Goal: Information Seeking & Learning: Learn about a topic

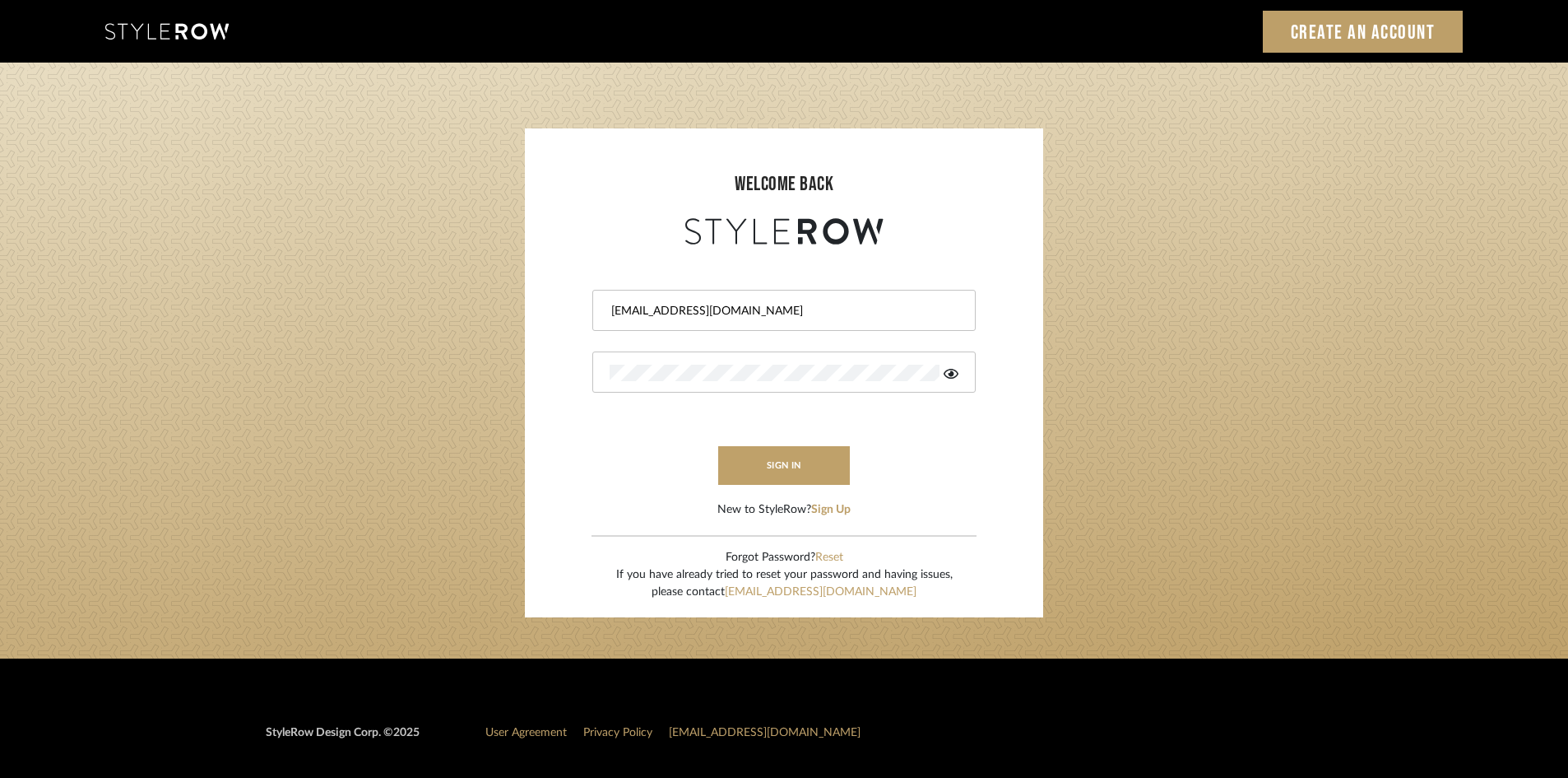
click at [756, 467] on button "sign in" at bounding box center [784, 465] width 132 height 39
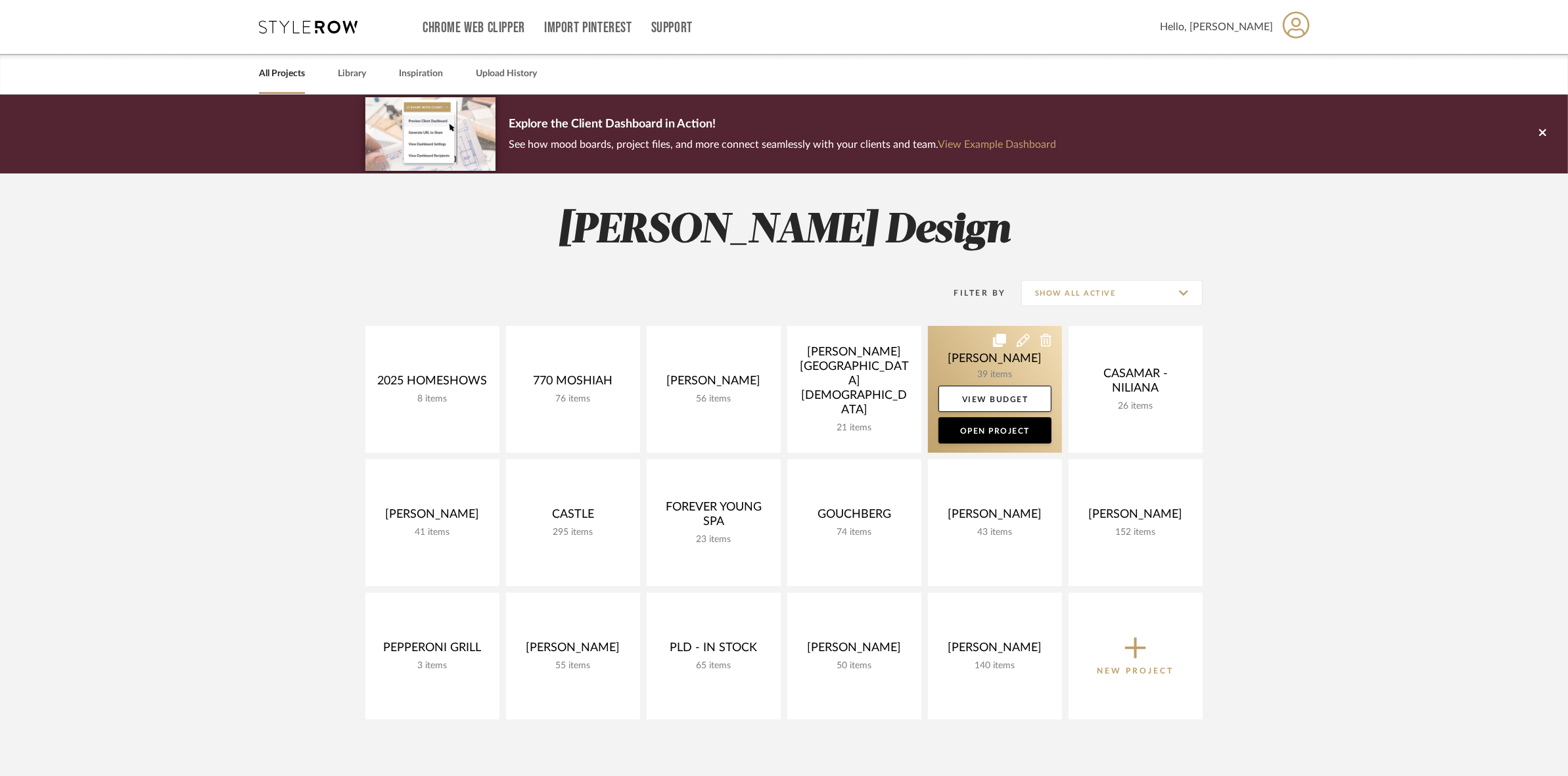
click at [1003, 373] on link at bounding box center [995, 389] width 134 height 127
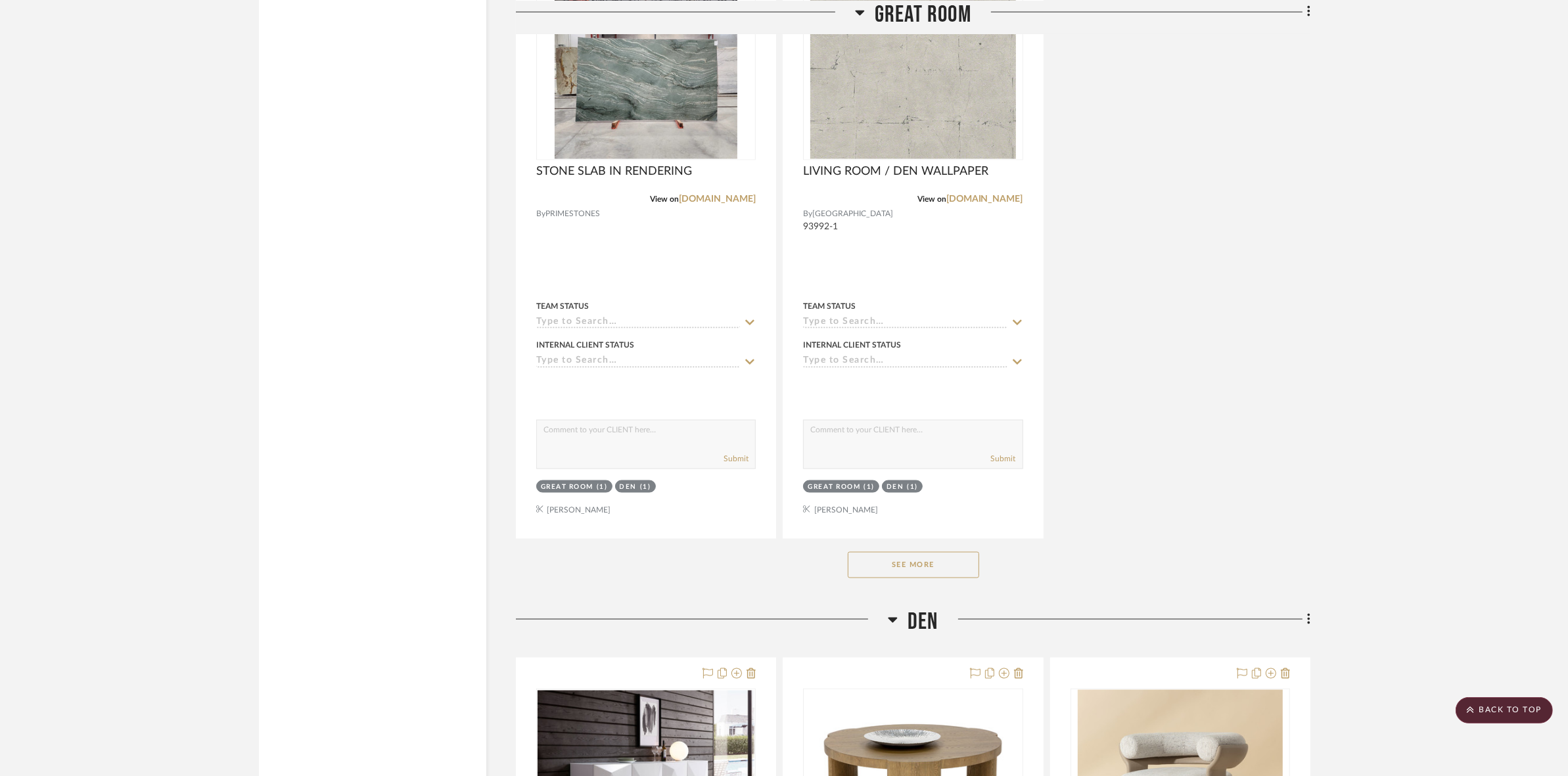
scroll to position [2218, 0]
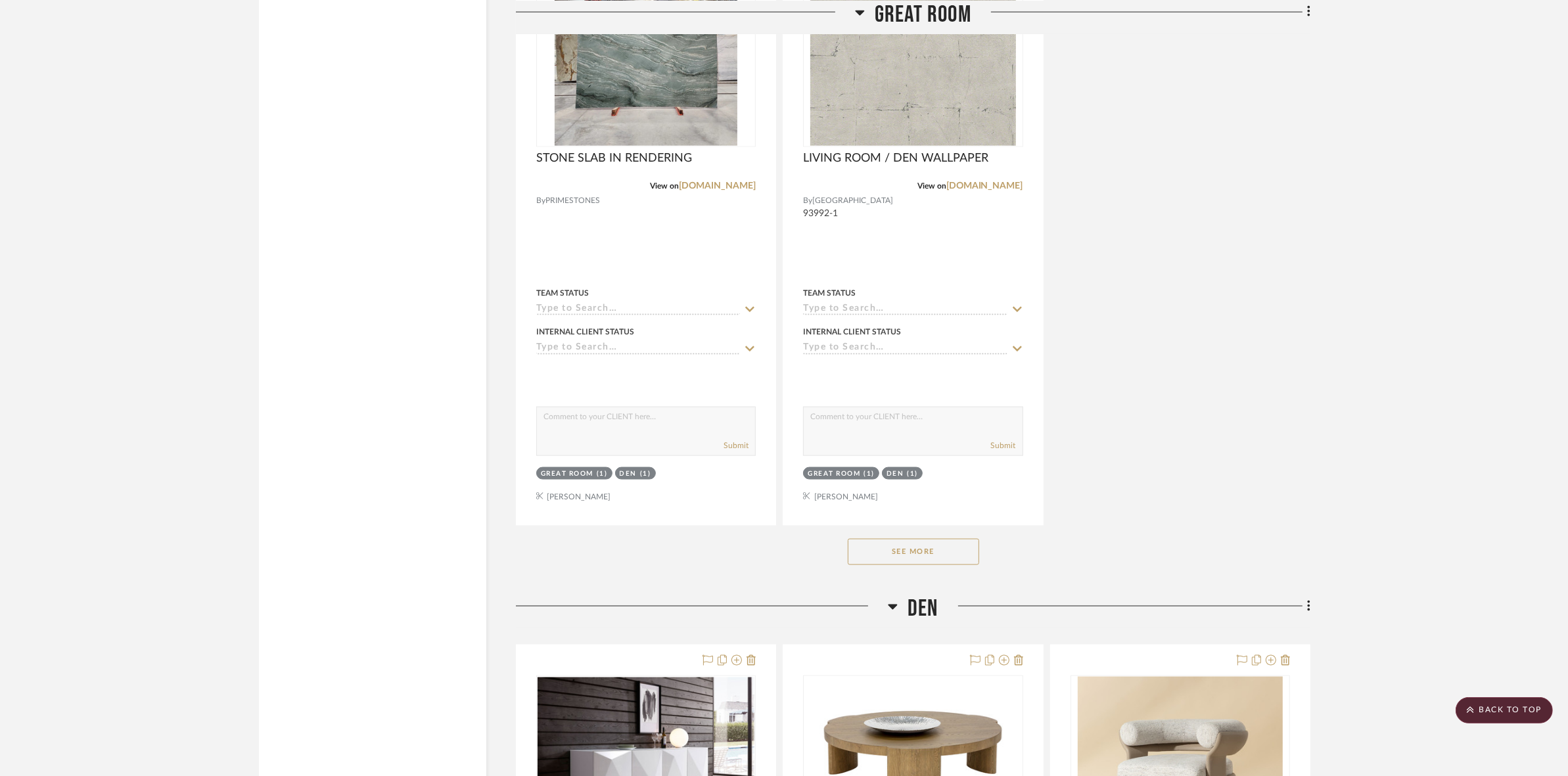
click at [910, 542] on button "See More" at bounding box center [913, 552] width 132 height 26
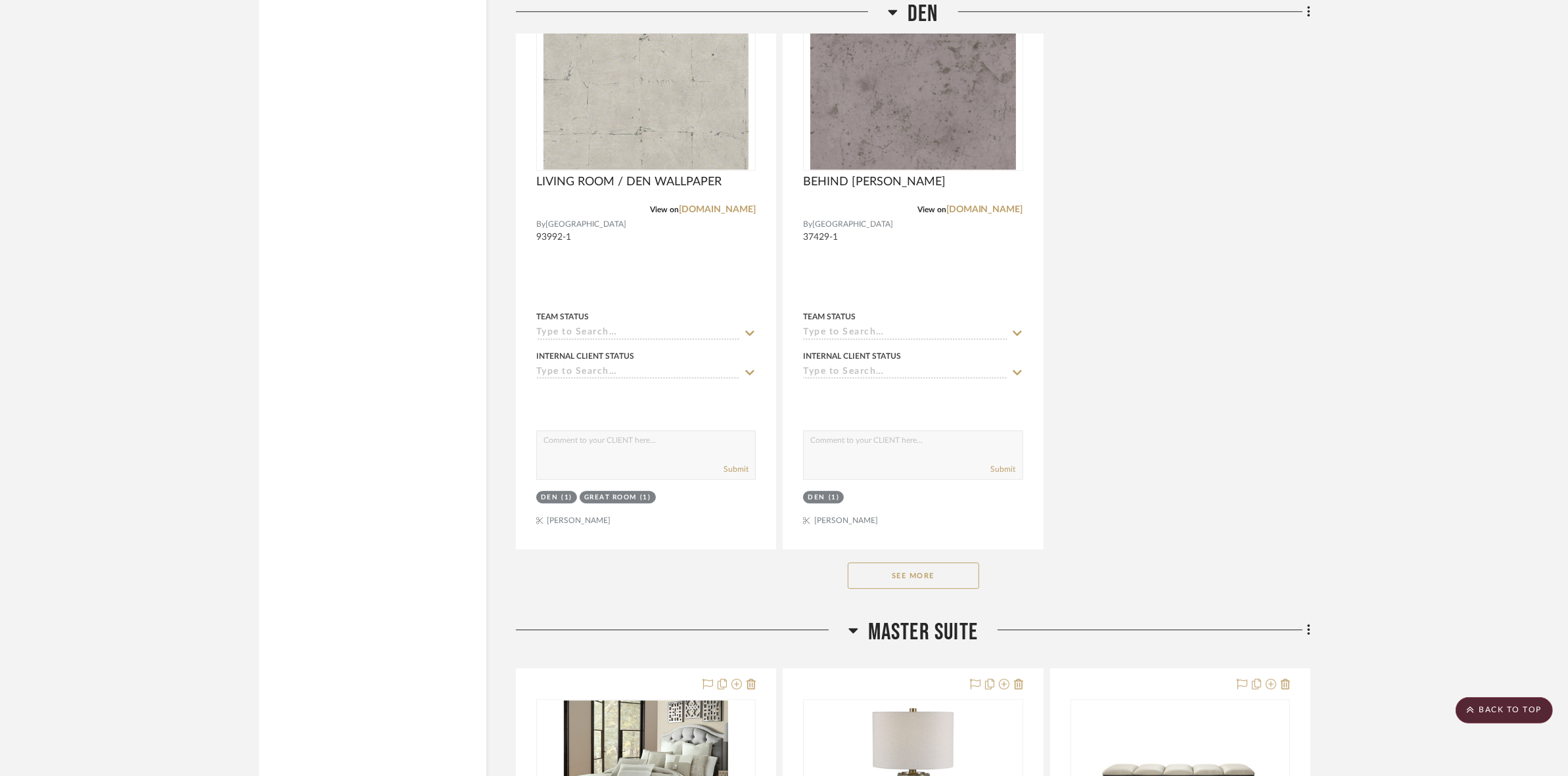
scroll to position [4764, 0]
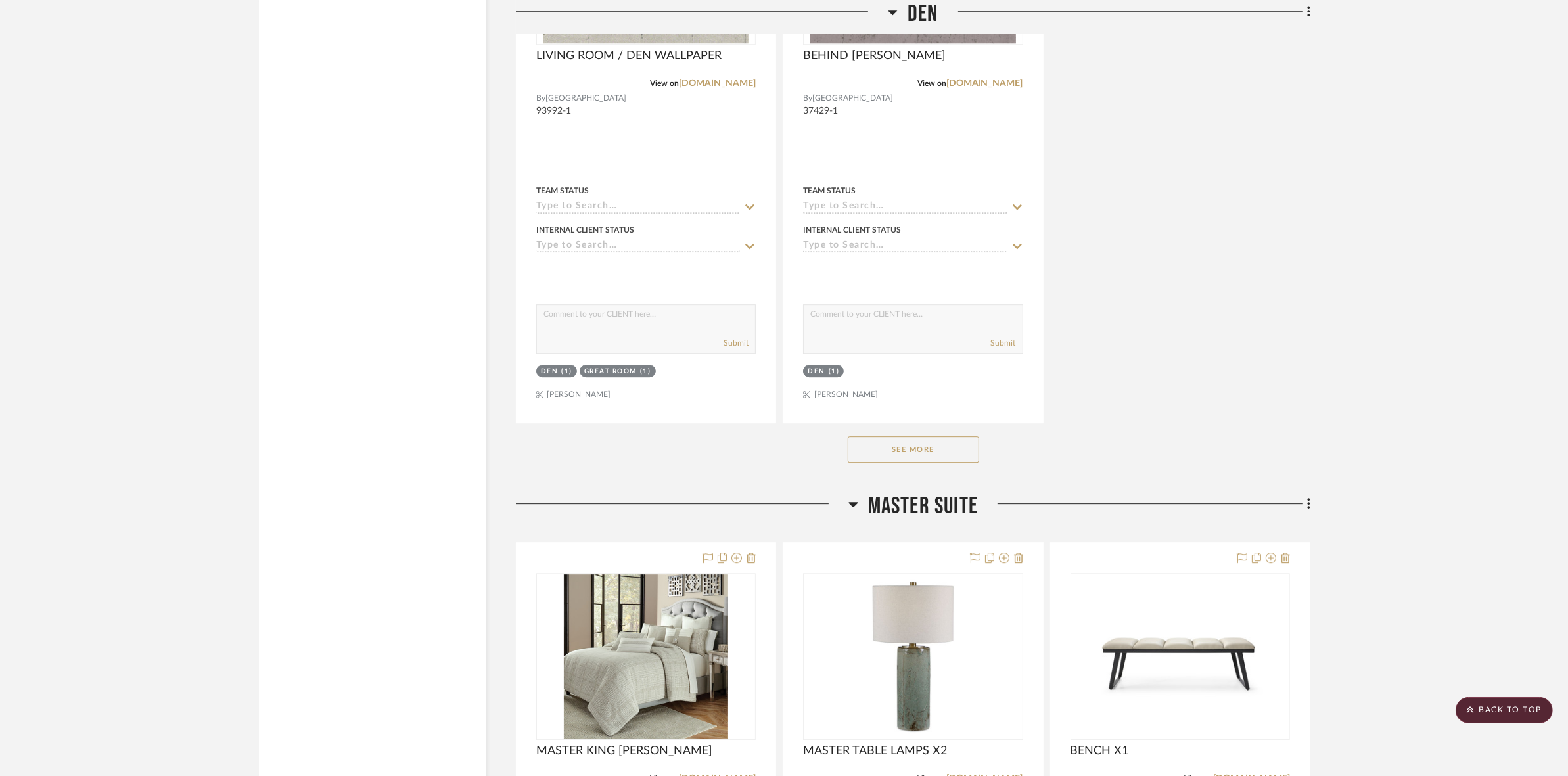
click at [885, 447] on button "See More" at bounding box center [913, 449] width 132 height 26
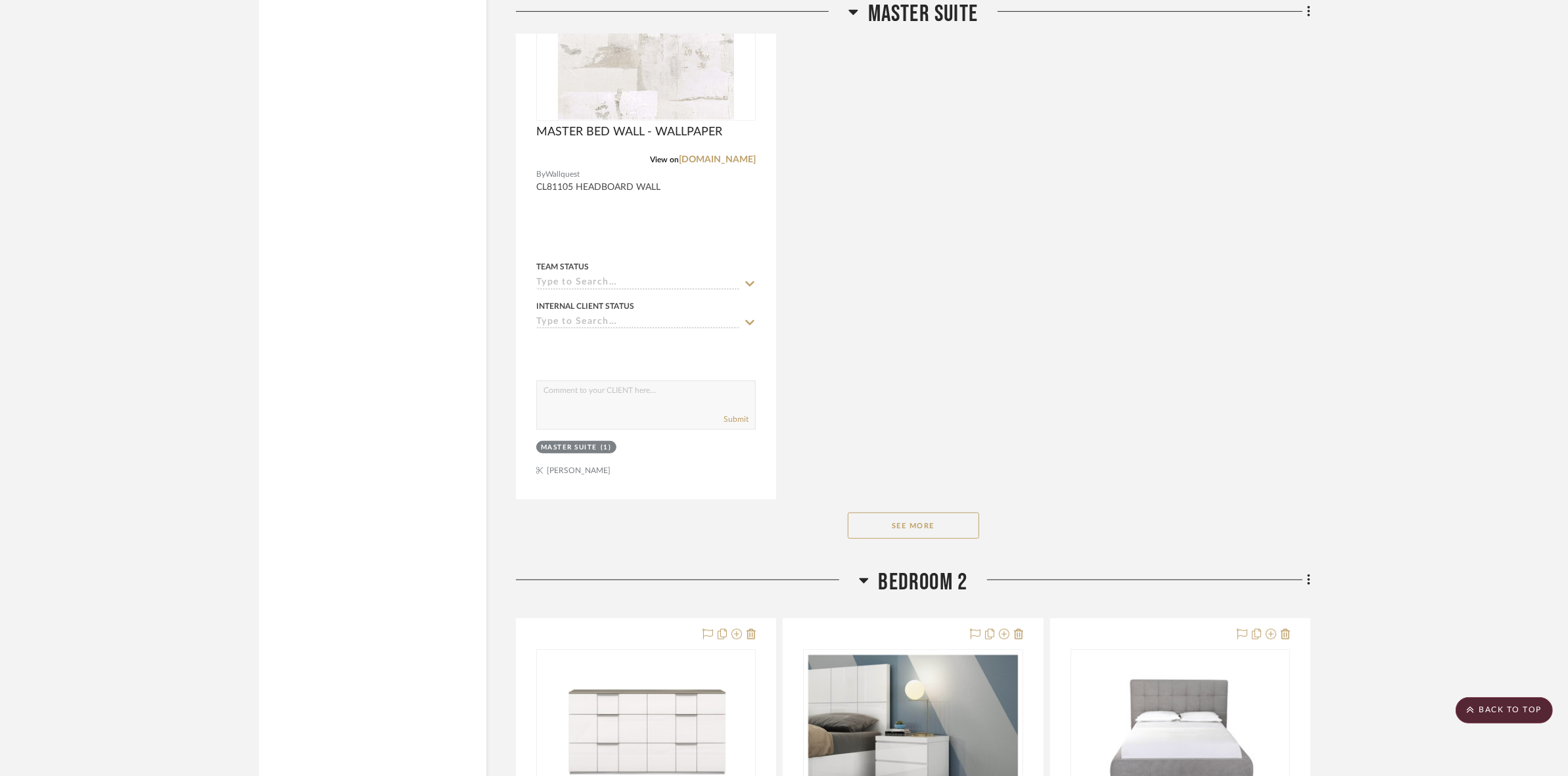
scroll to position [7147, 0]
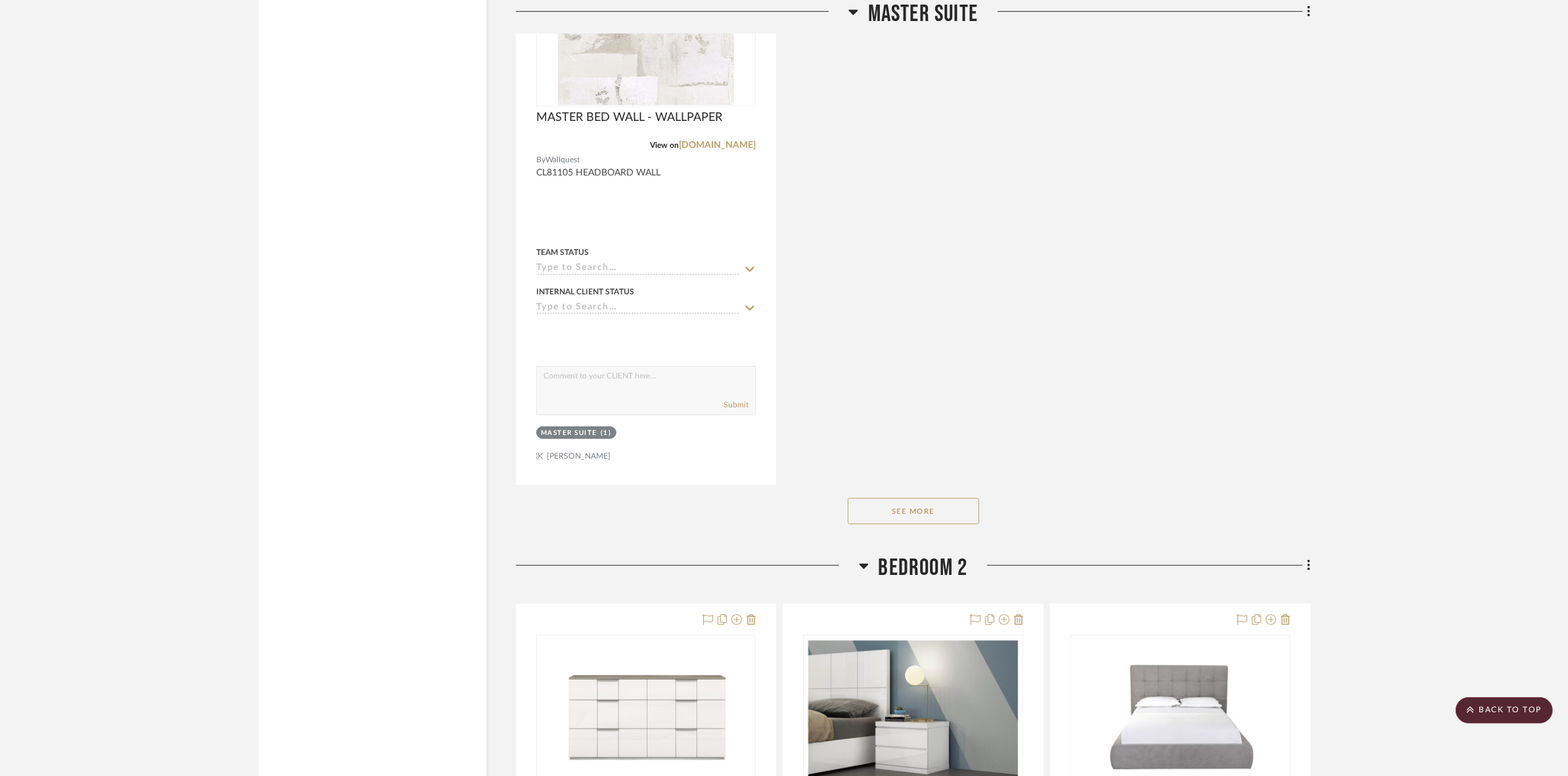
click at [884, 506] on button "See More" at bounding box center [913, 511] width 132 height 26
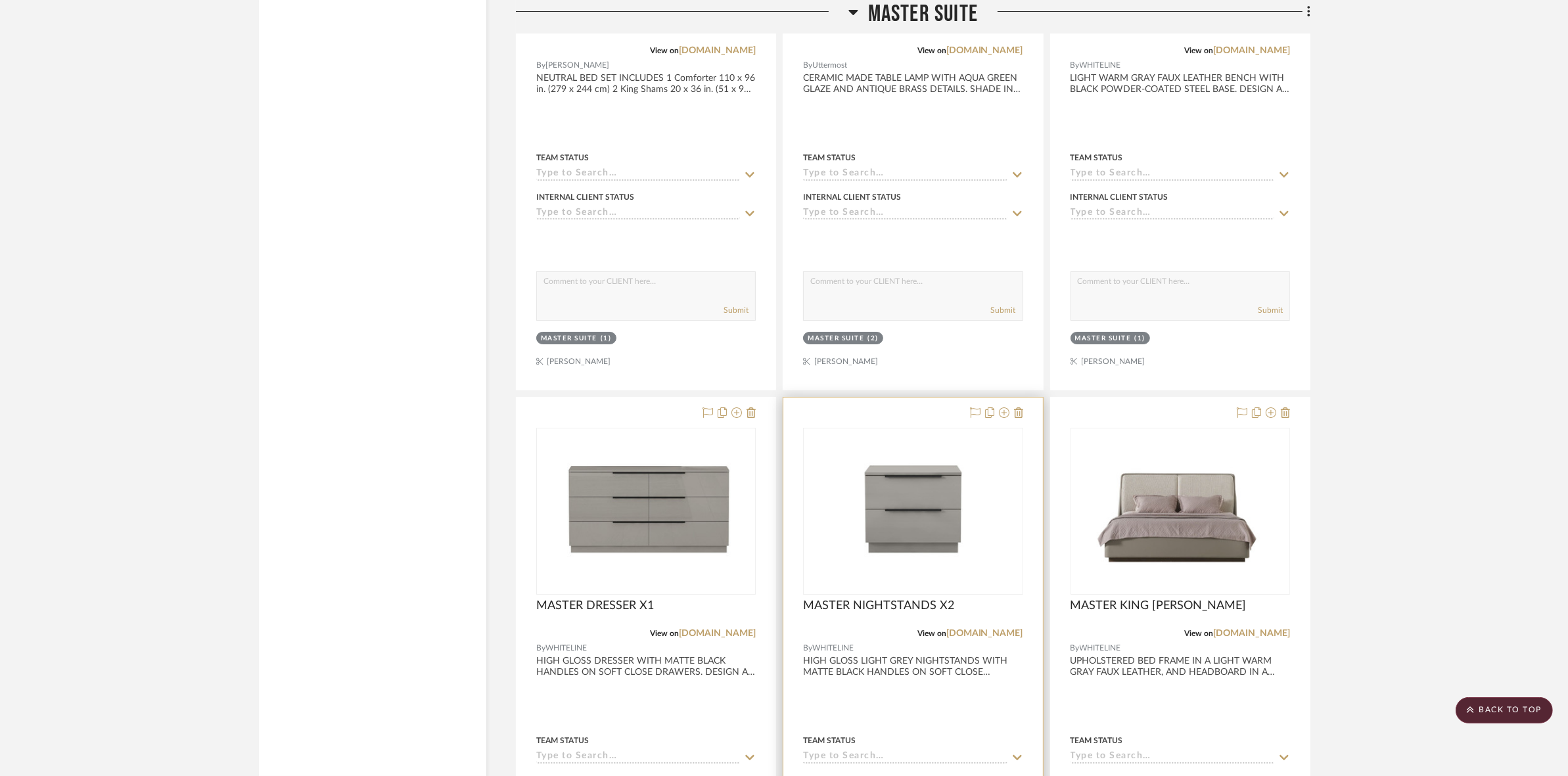
scroll to position [6080, 0]
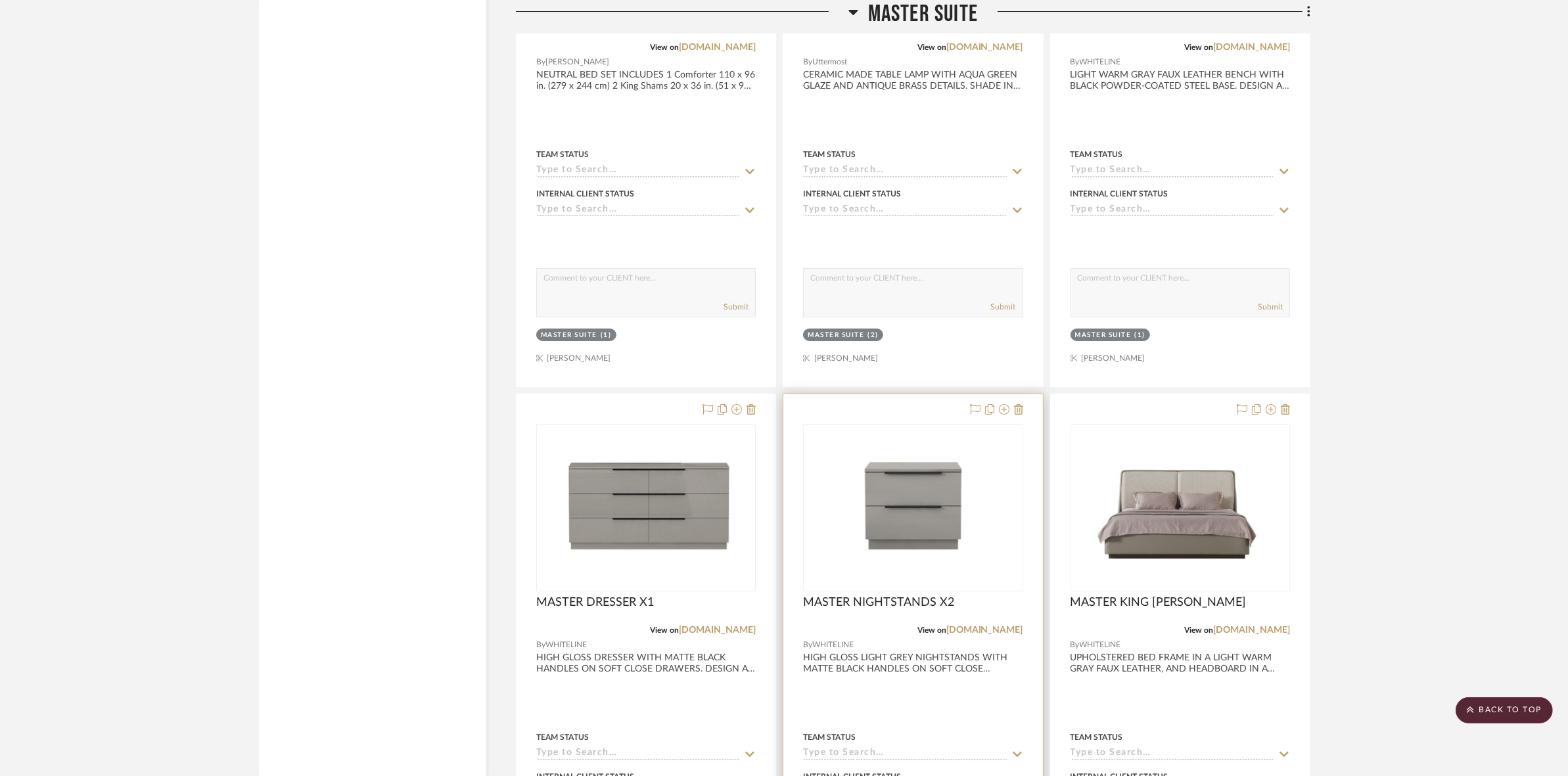
click at [857, 507] on div at bounding box center [912, 507] width 219 height 167
click at [912, 497] on img "0" at bounding box center [913, 508] width 217 height 156
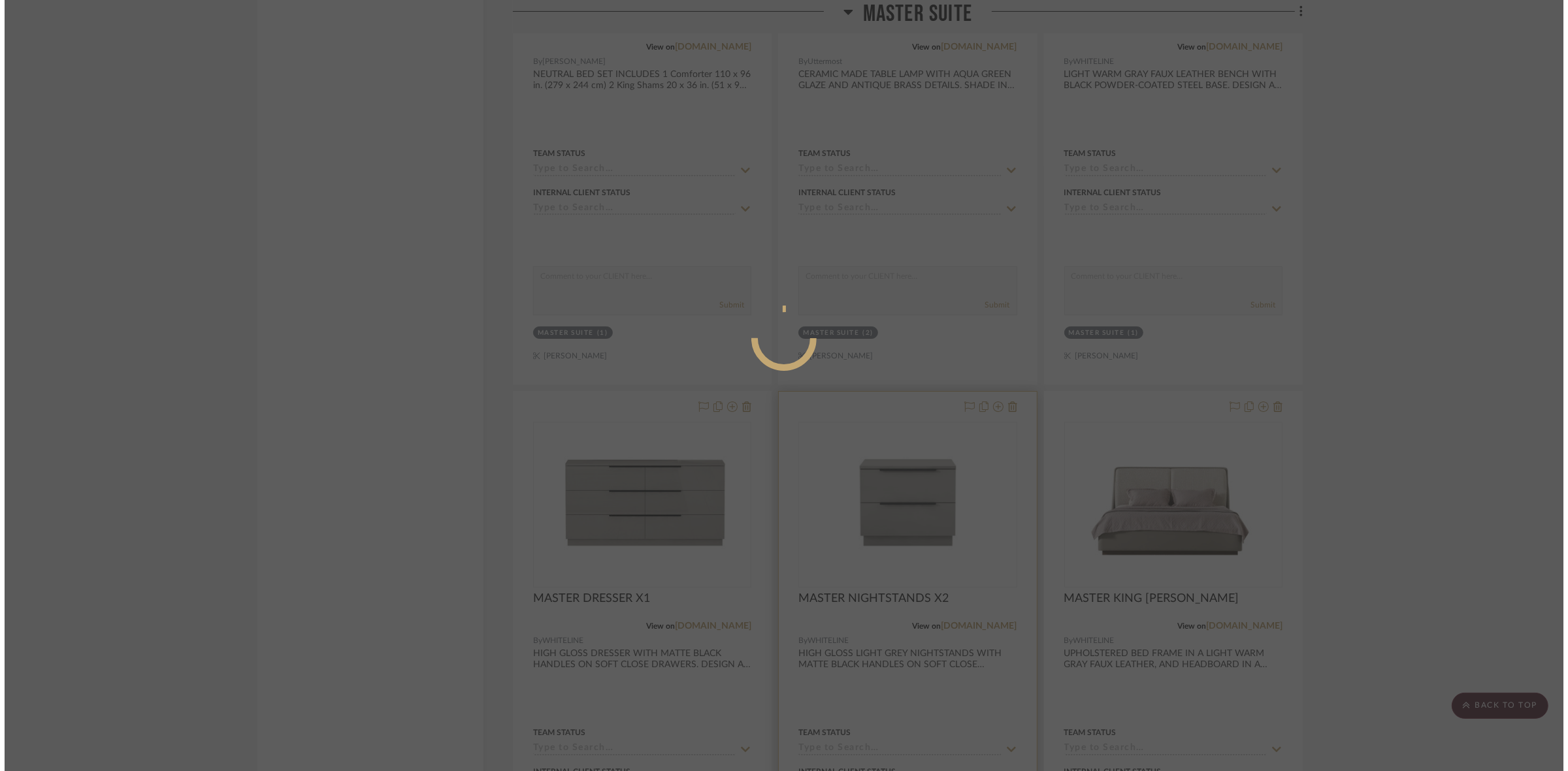
scroll to position [0, 0]
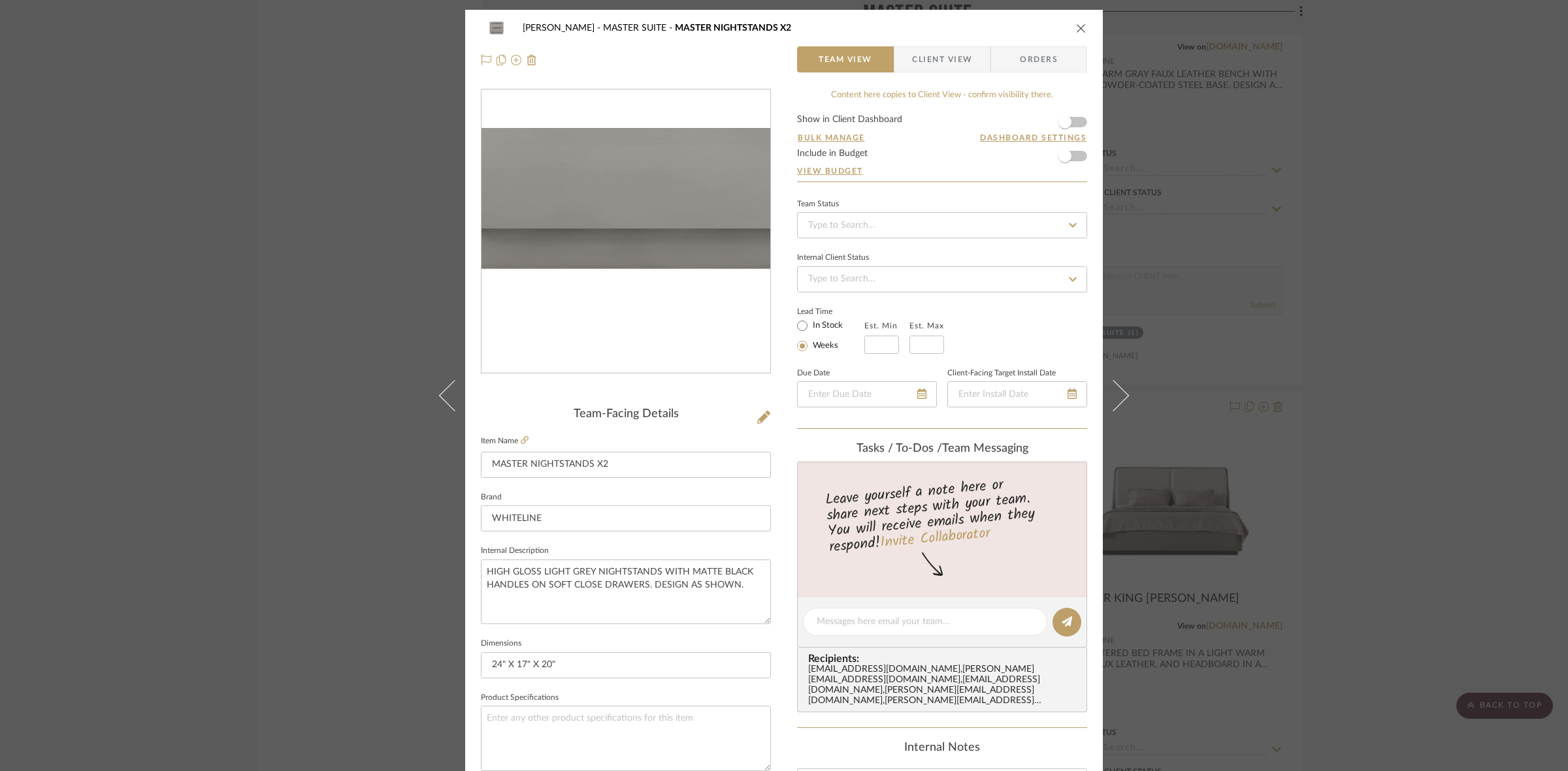
click at [614, 275] on img "0" at bounding box center [625, 232] width 289 height 208
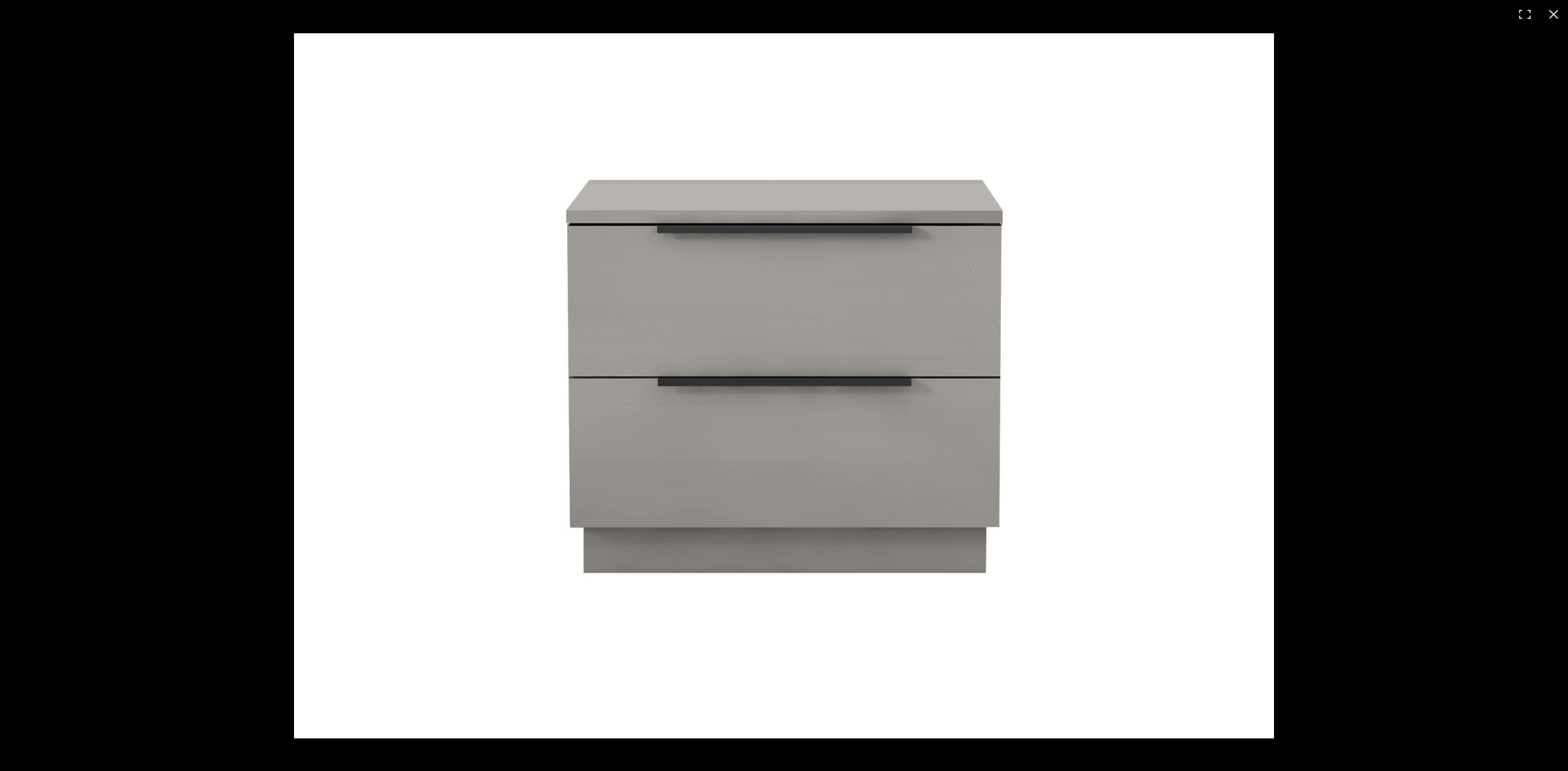
click at [1004, 423] on img at bounding box center [784, 386] width 980 height 705
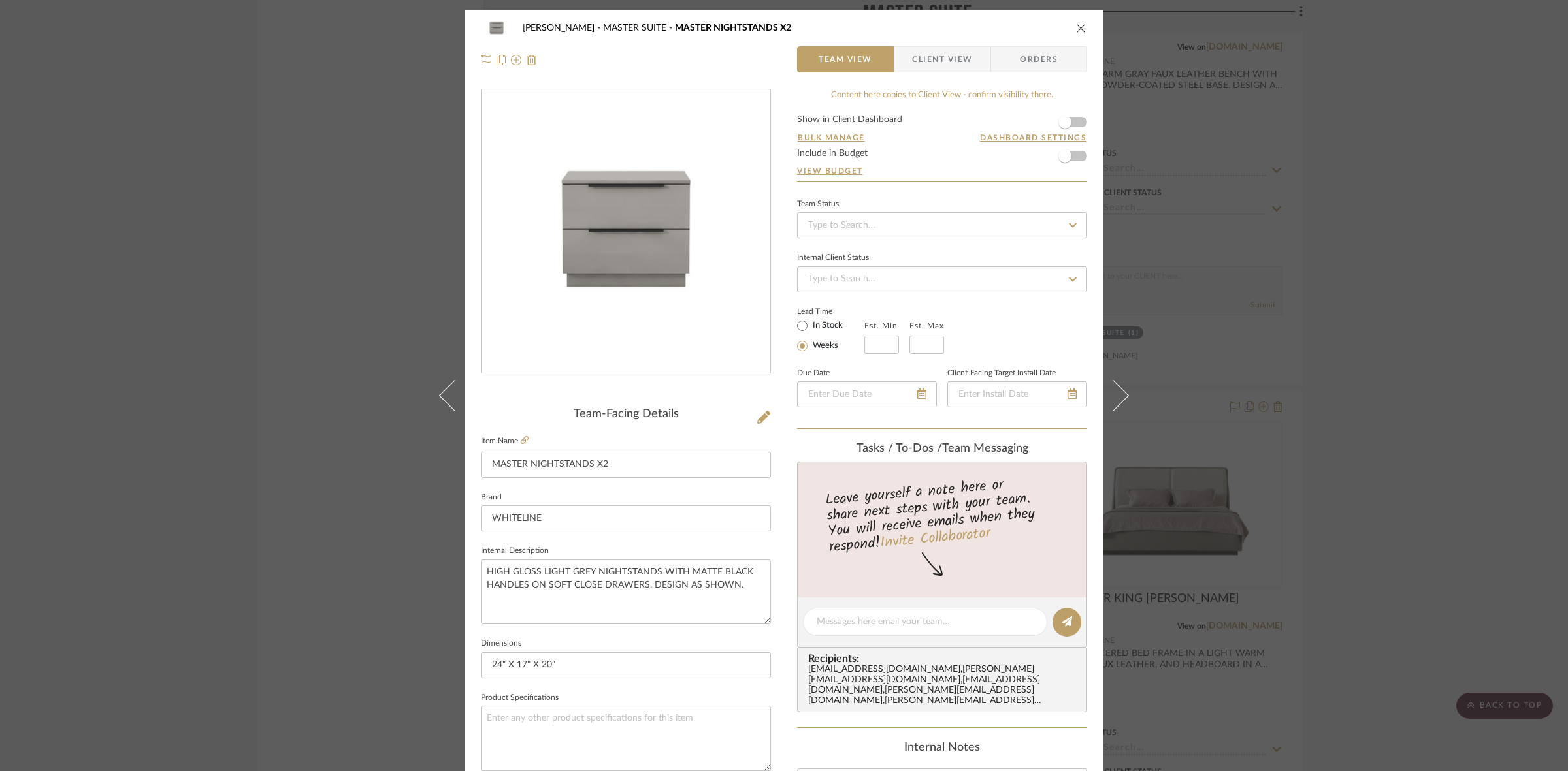
click at [583, 263] on img "0" at bounding box center [625, 232] width 289 height 208
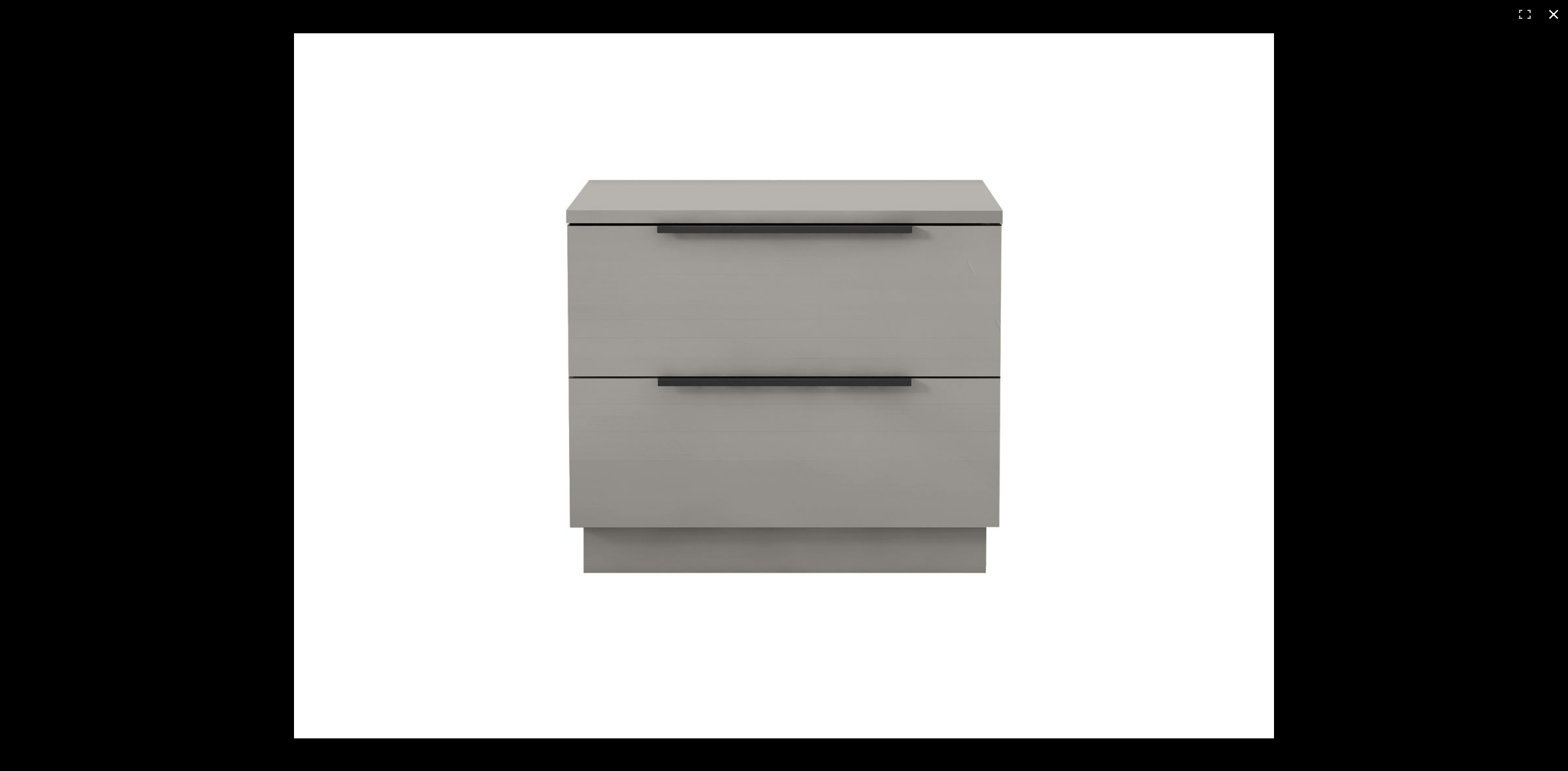
click at [54, 250] on div at bounding box center [784, 385] width 1568 height 771
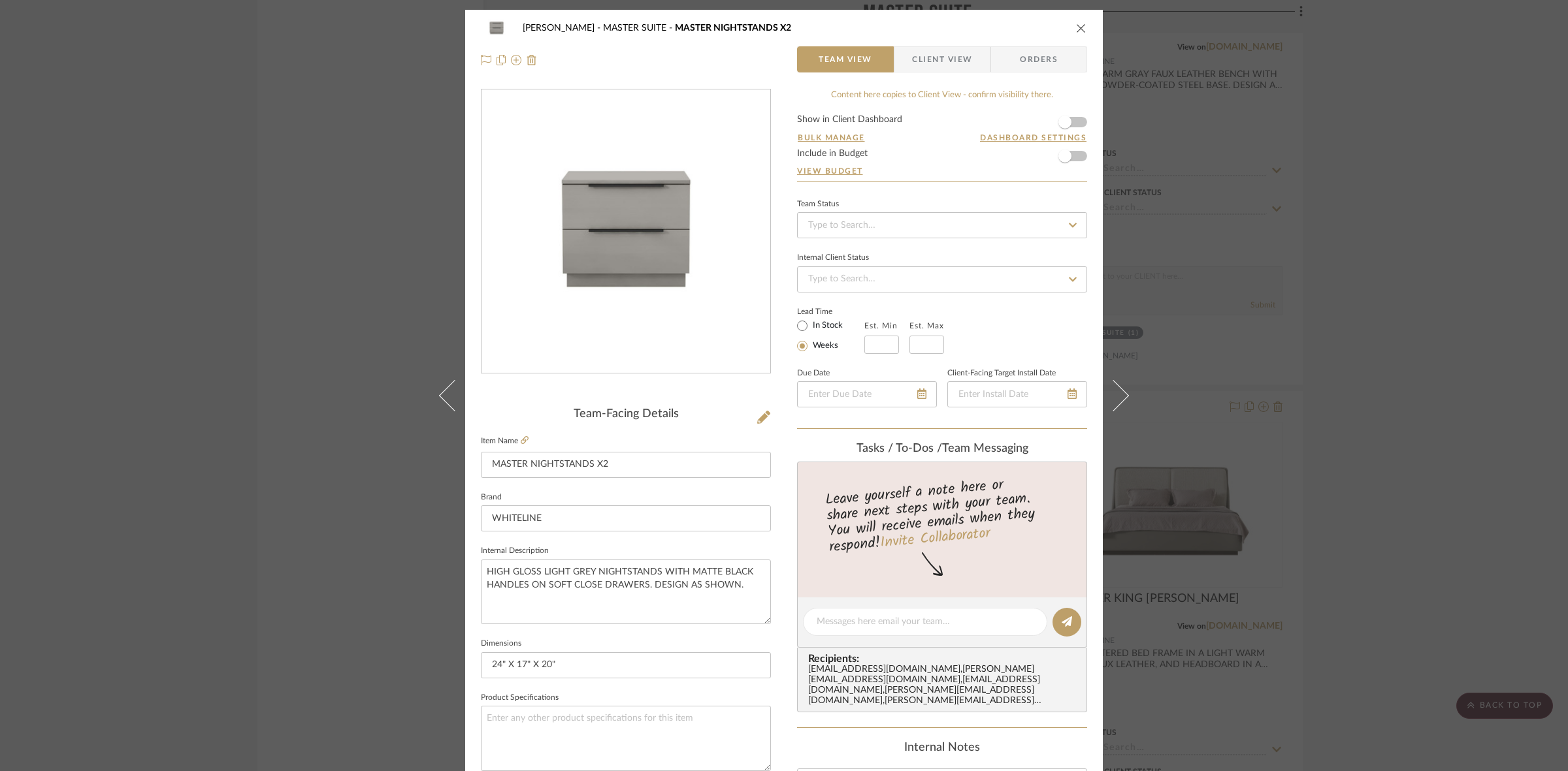
click at [190, 347] on div "CASAMAR - MARIO MASTER SUITE MASTER NIGHTSTANDS X2 Team View Client View Orders…" at bounding box center [784, 385] width 1568 height 771
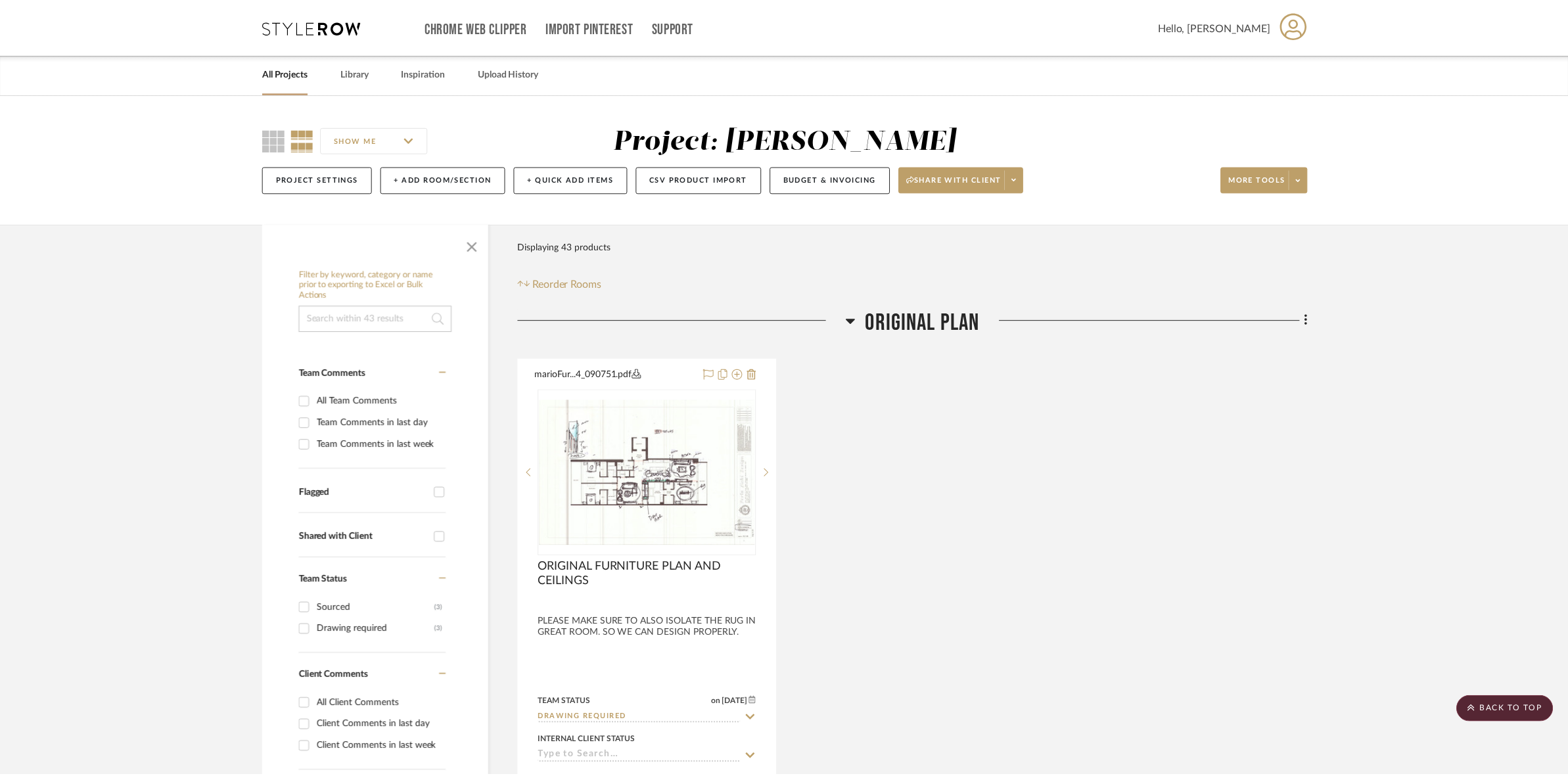
scroll to position [6080, 0]
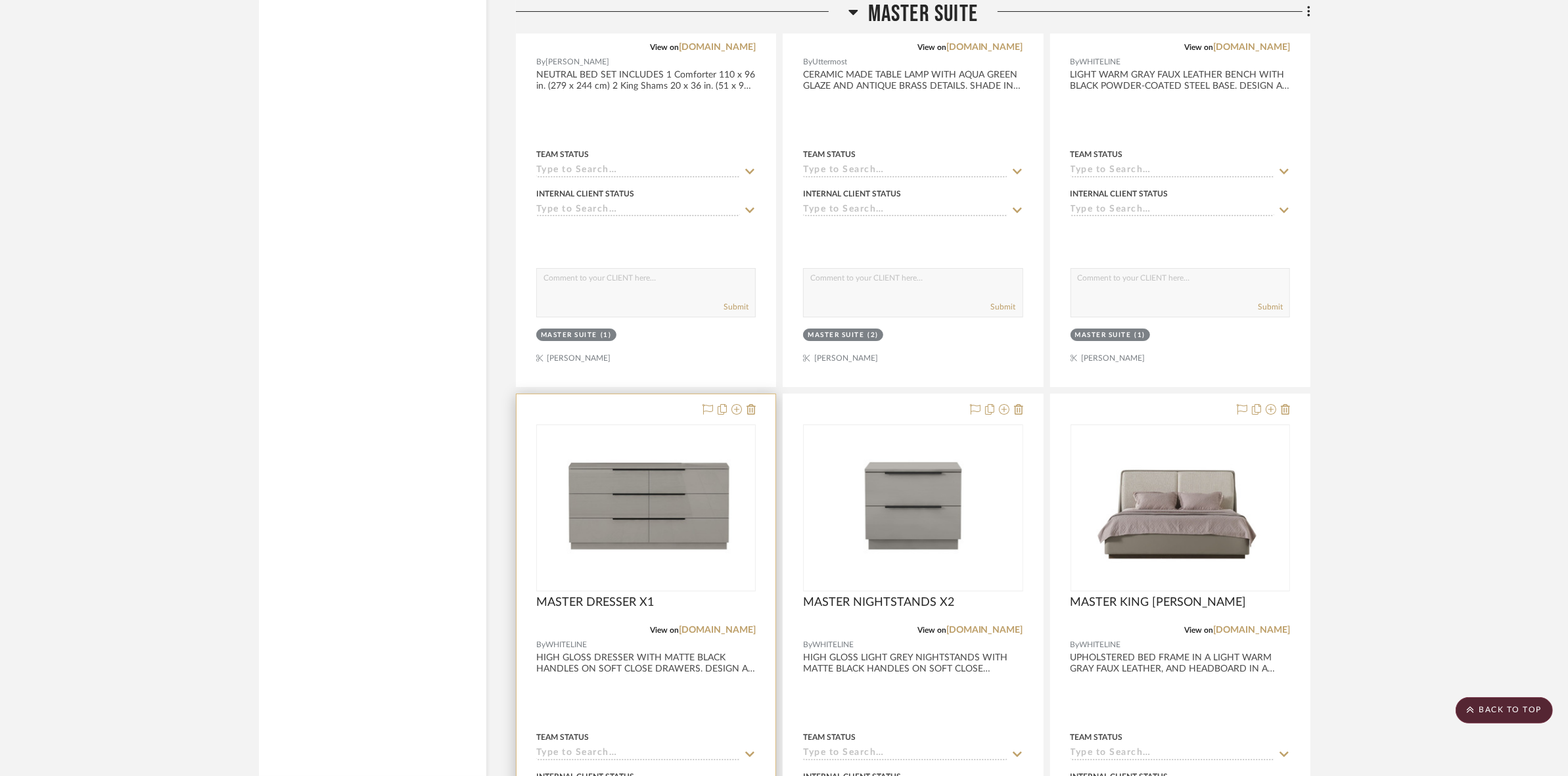
click at [736, 494] on img "0" at bounding box center [646, 508] width 217 height 156
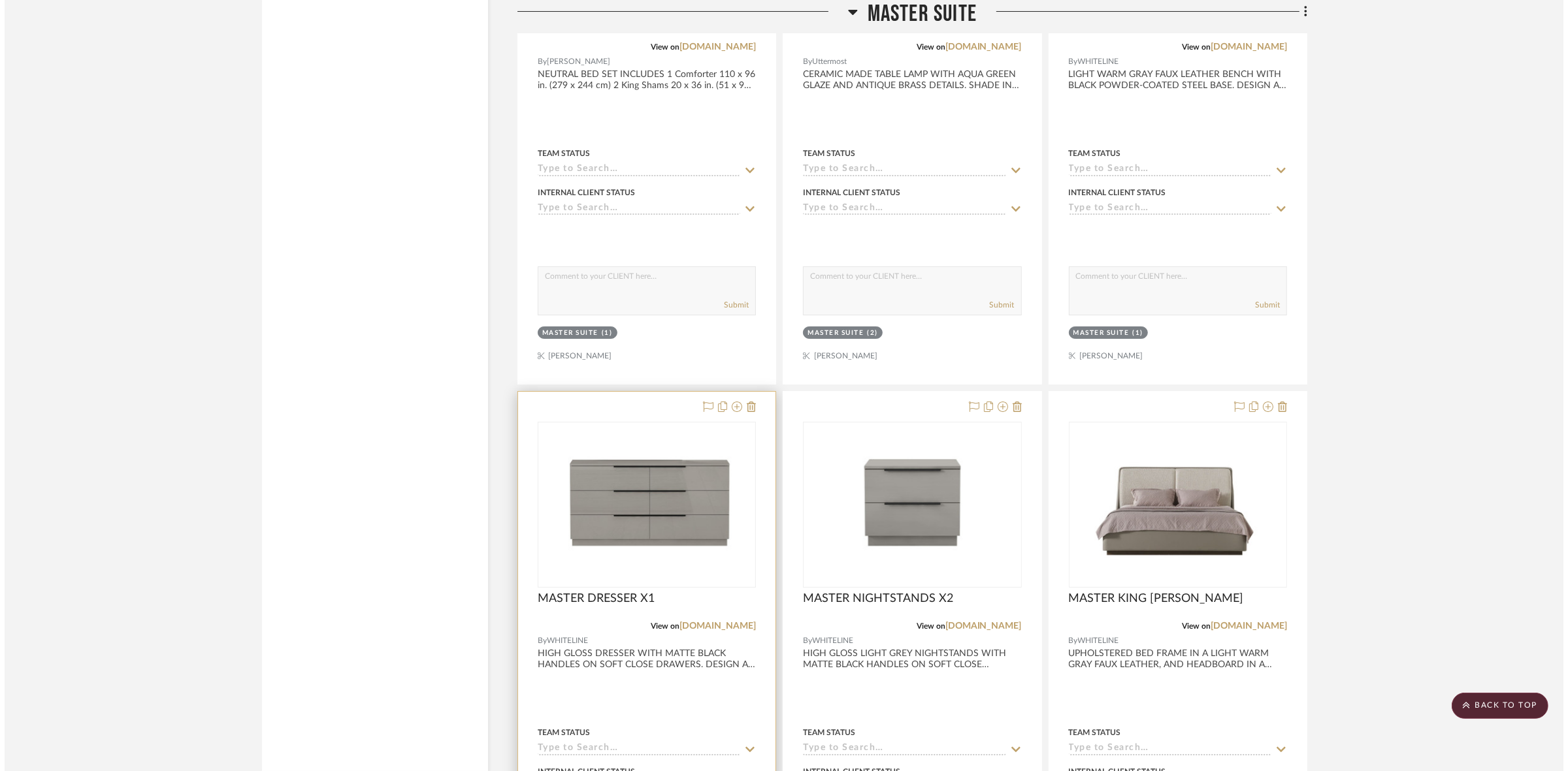
scroll to position [0, 0]
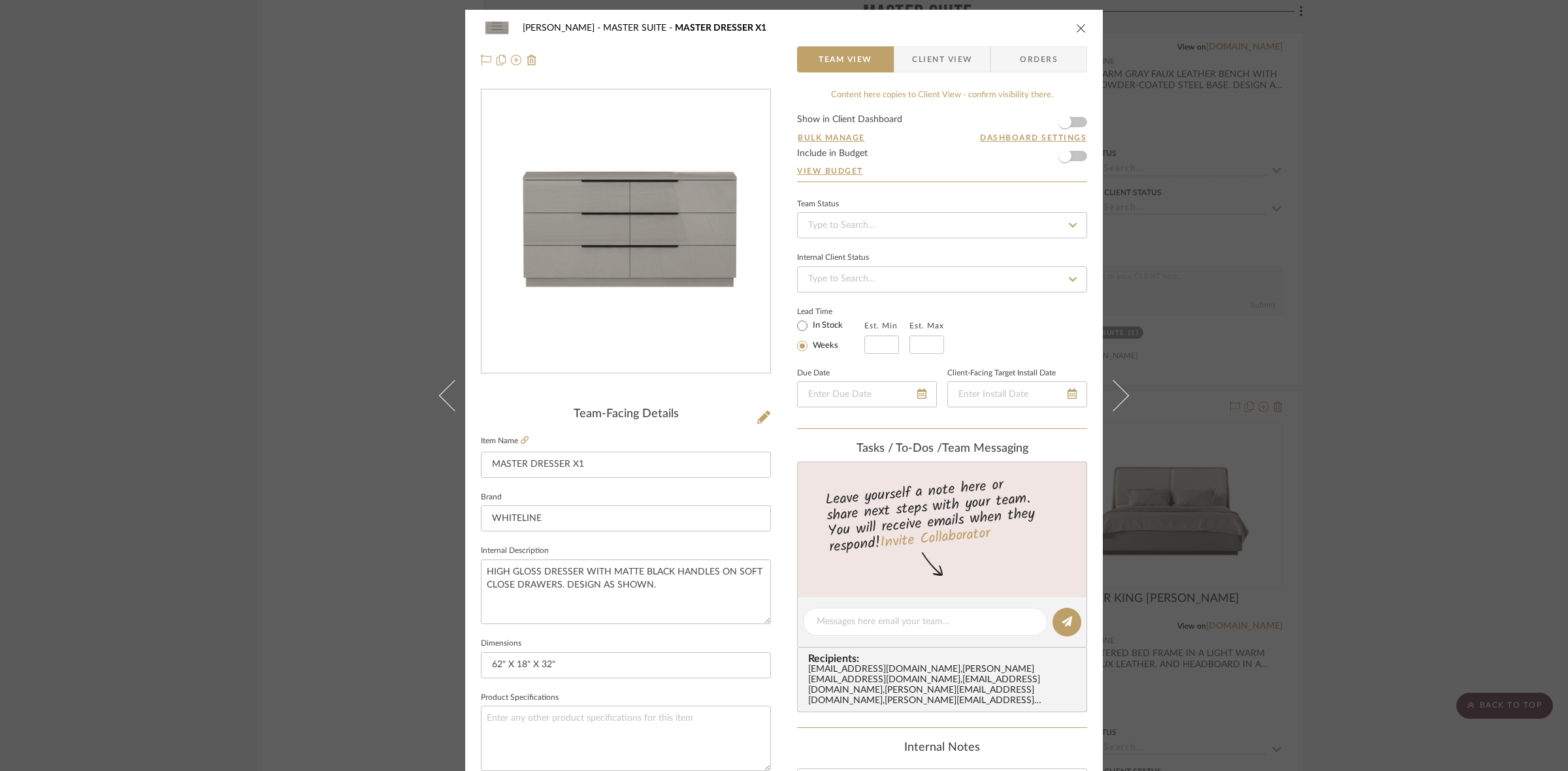
click at [293, 519] on div "CASAMAR - MARIO MASTER SUITE MASTER DRESSER X1 Team View Client View Orders Tea…" at bounding box center [784, 385] width 1568 height 771
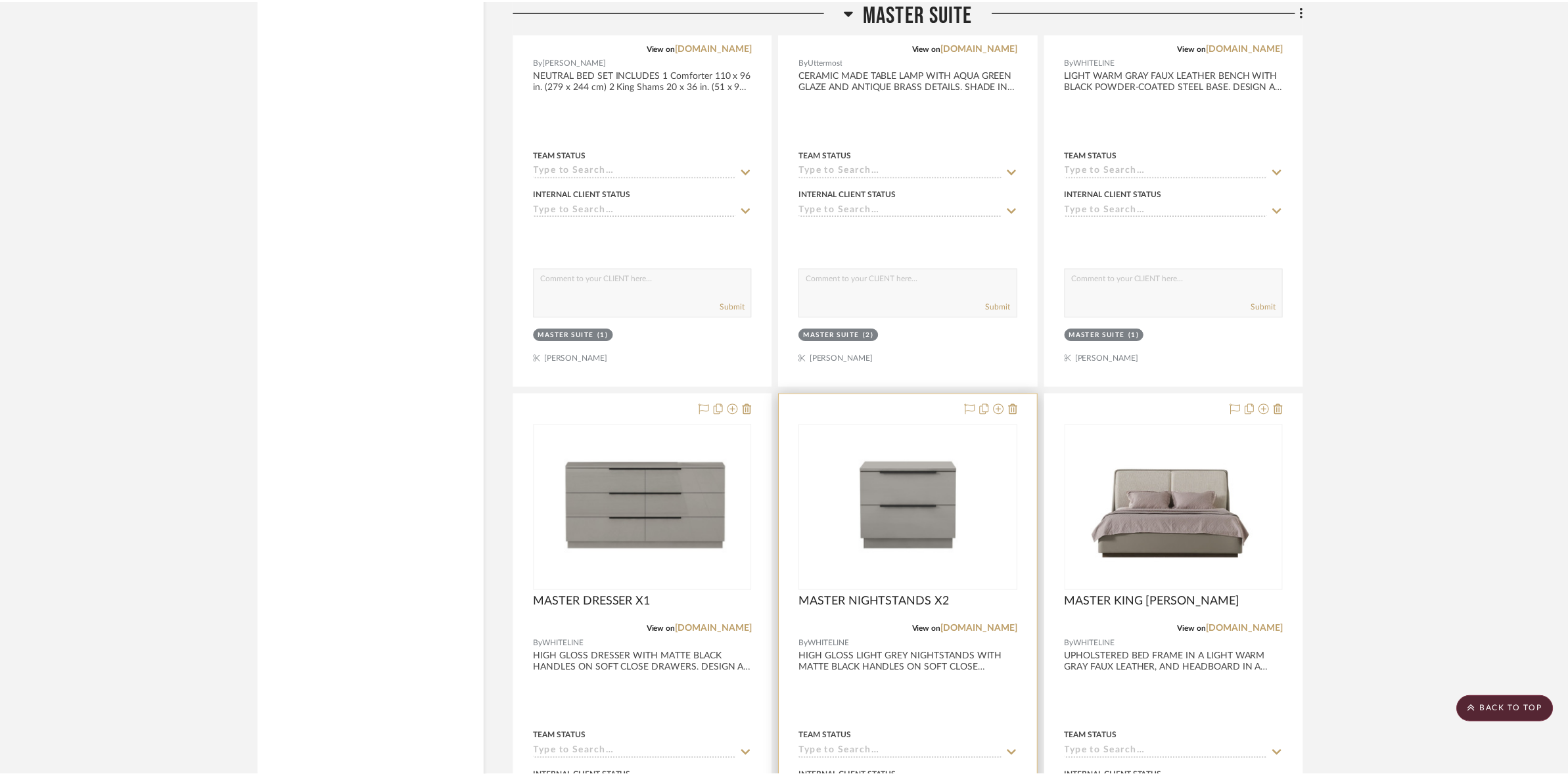
scroll to position [6080, 0]
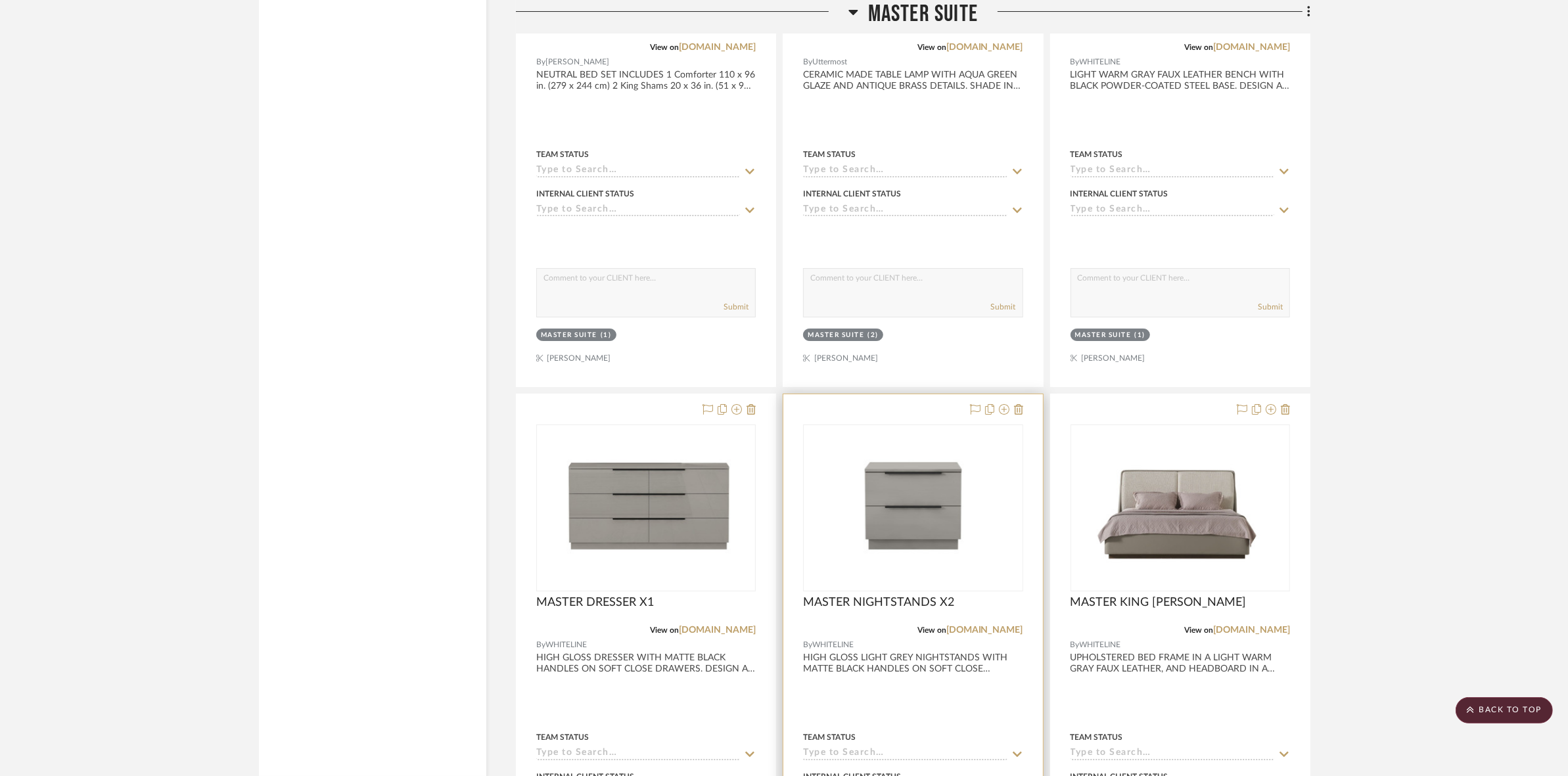
click at [928, 502] on img "0" at bounding box center [913, 508] width 217 height 156
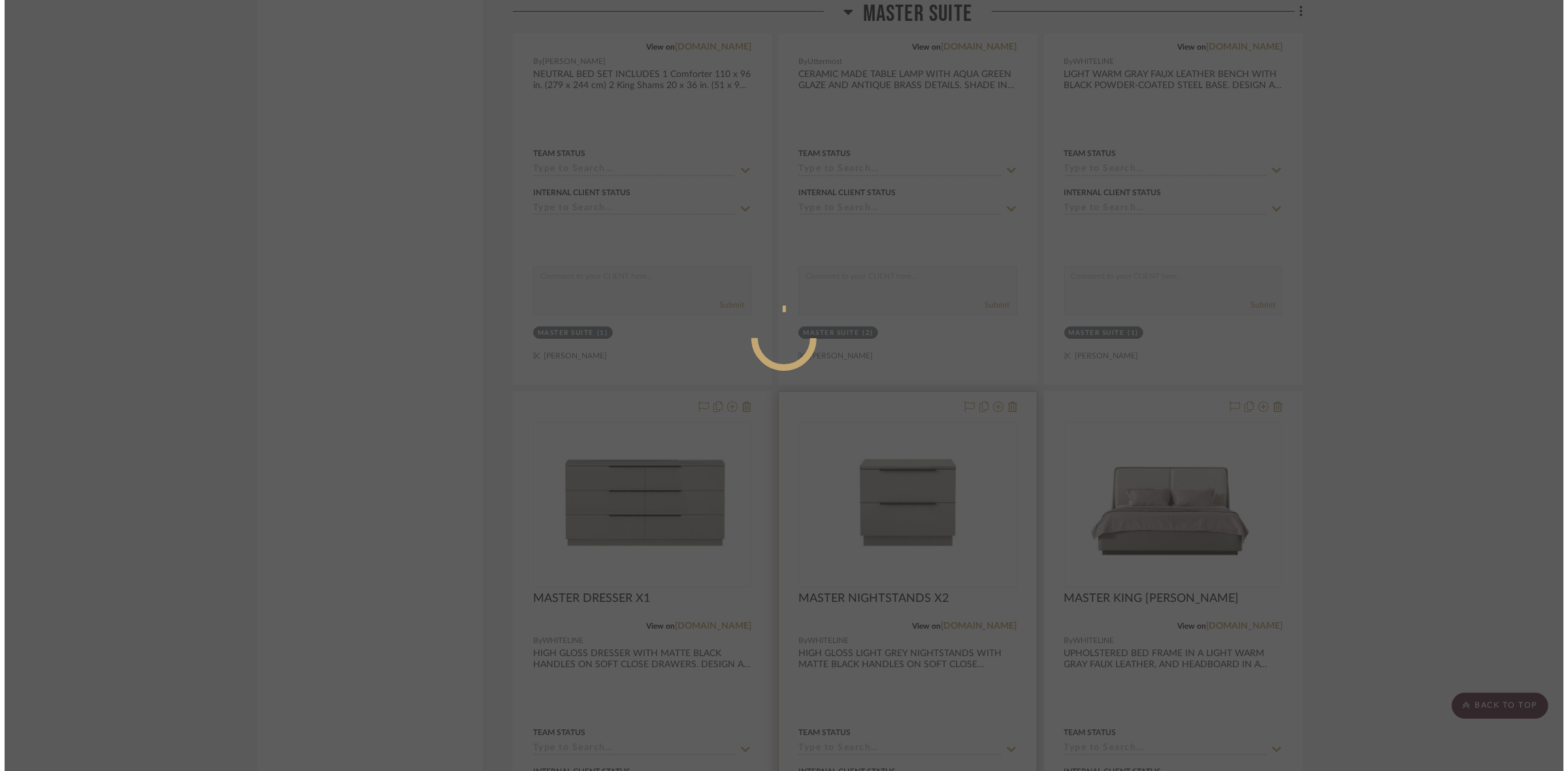
scroll to position [0, 0]
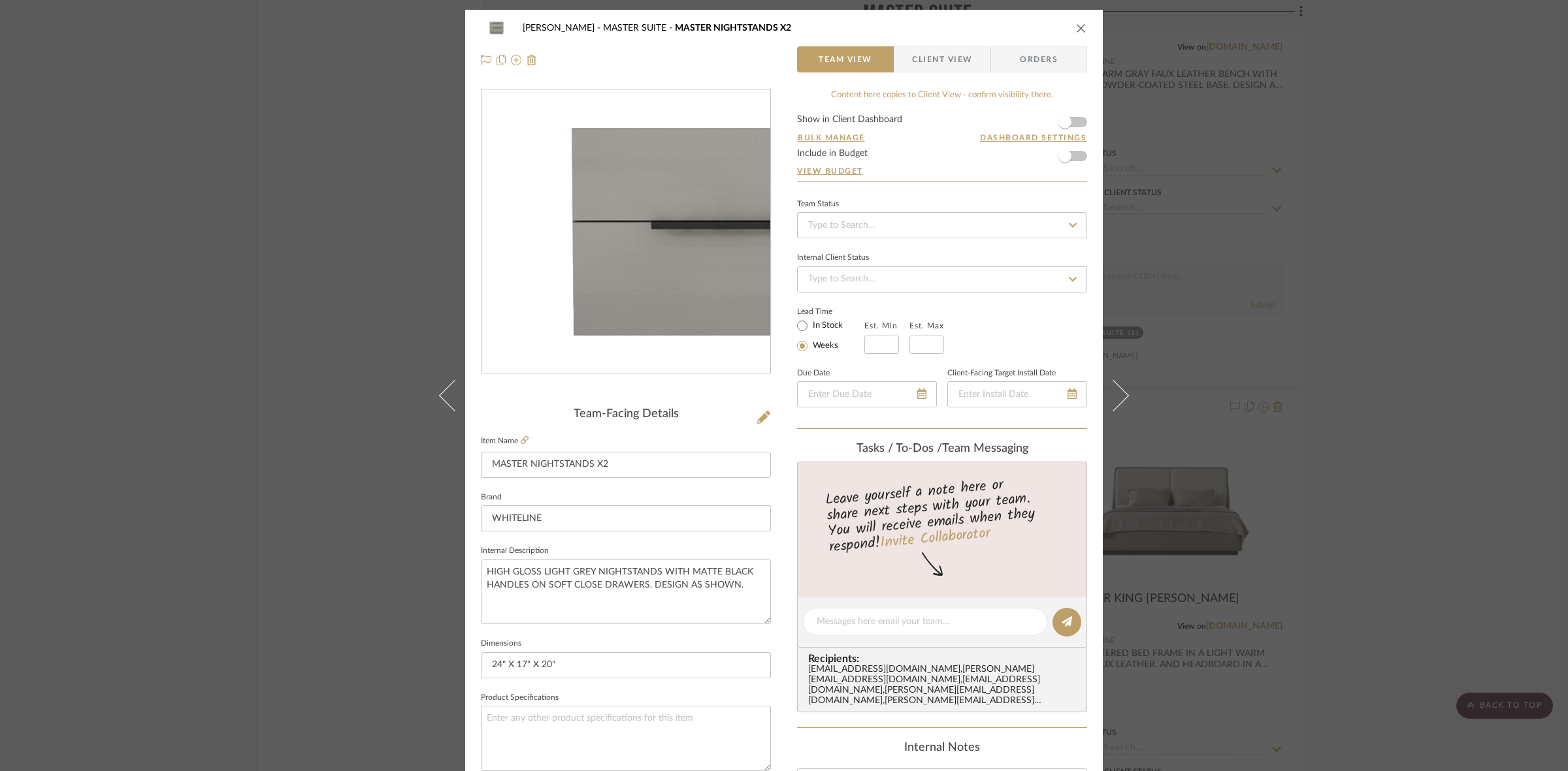
click at [576, 233] on img "0" at bounding box center [625, 232] width 289 height 208
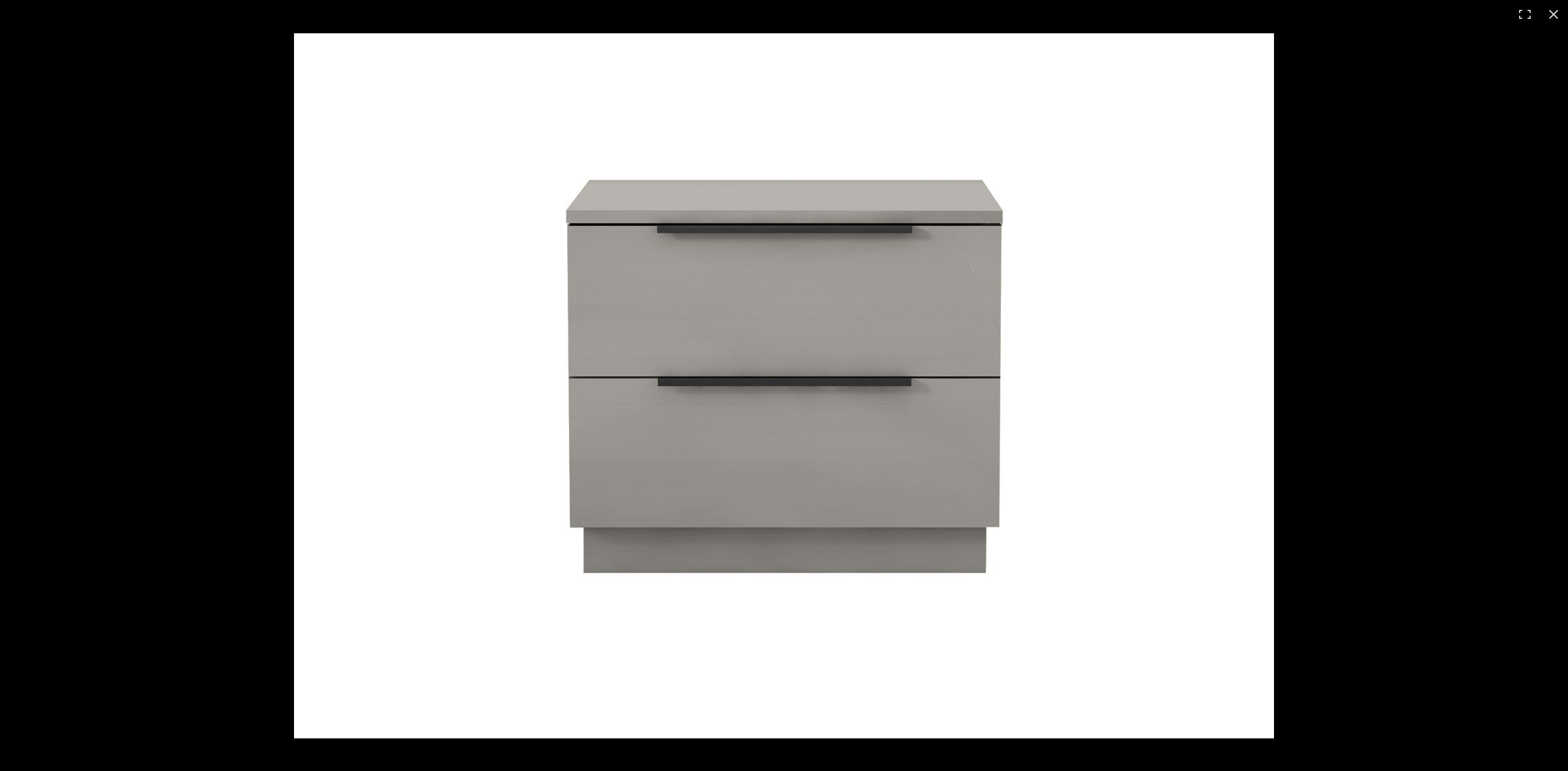
click at [912, 426] on img at bounding box center [784, 386] width 980 height 705
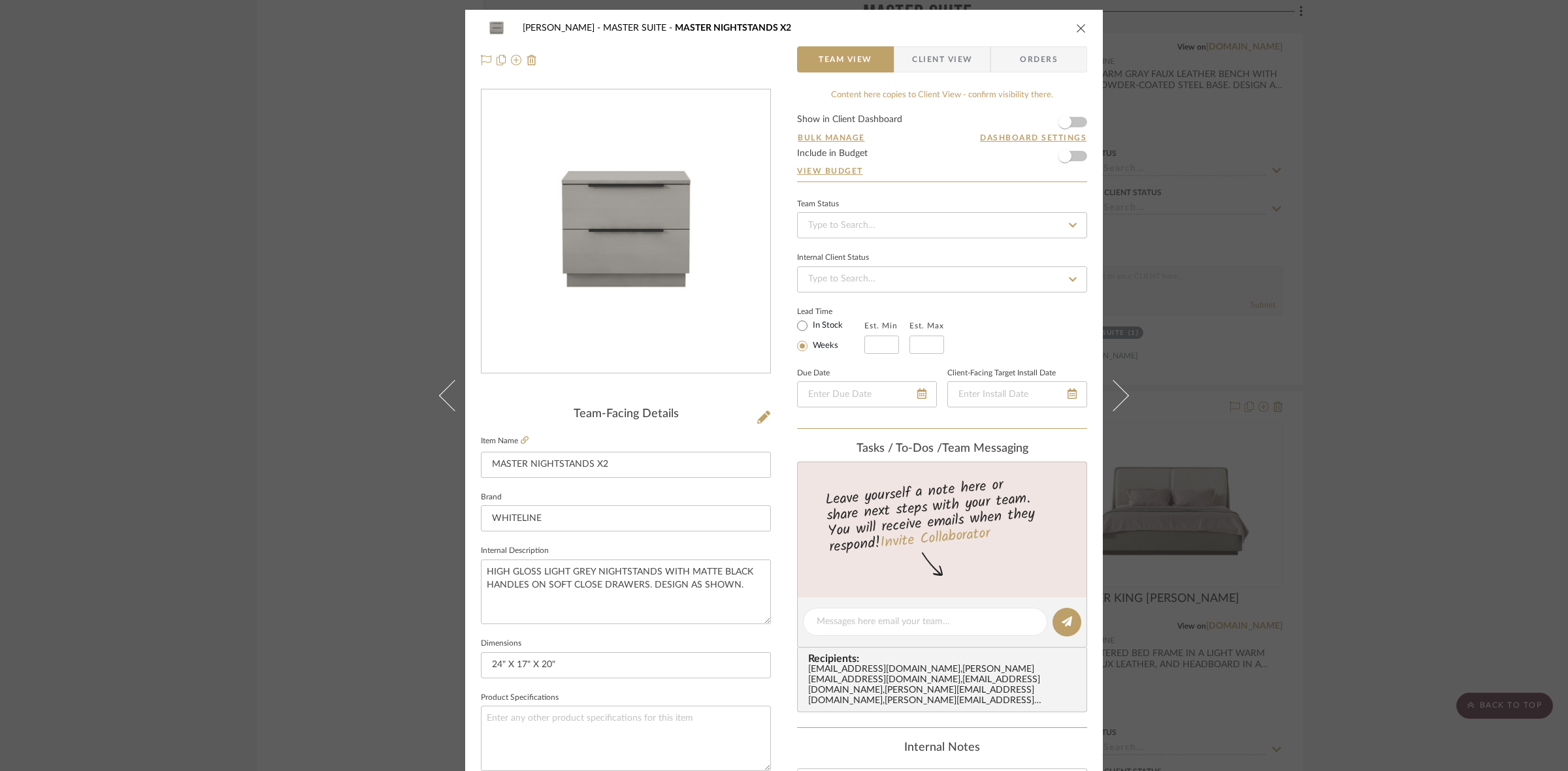
click at [163, 527] on div "CASAMAR - MARIO MASTER SUITE MASTER NIGHTSTANDS X2 Team View Client View Orders…" at bounding box center [784, 385] width 1568 height 771
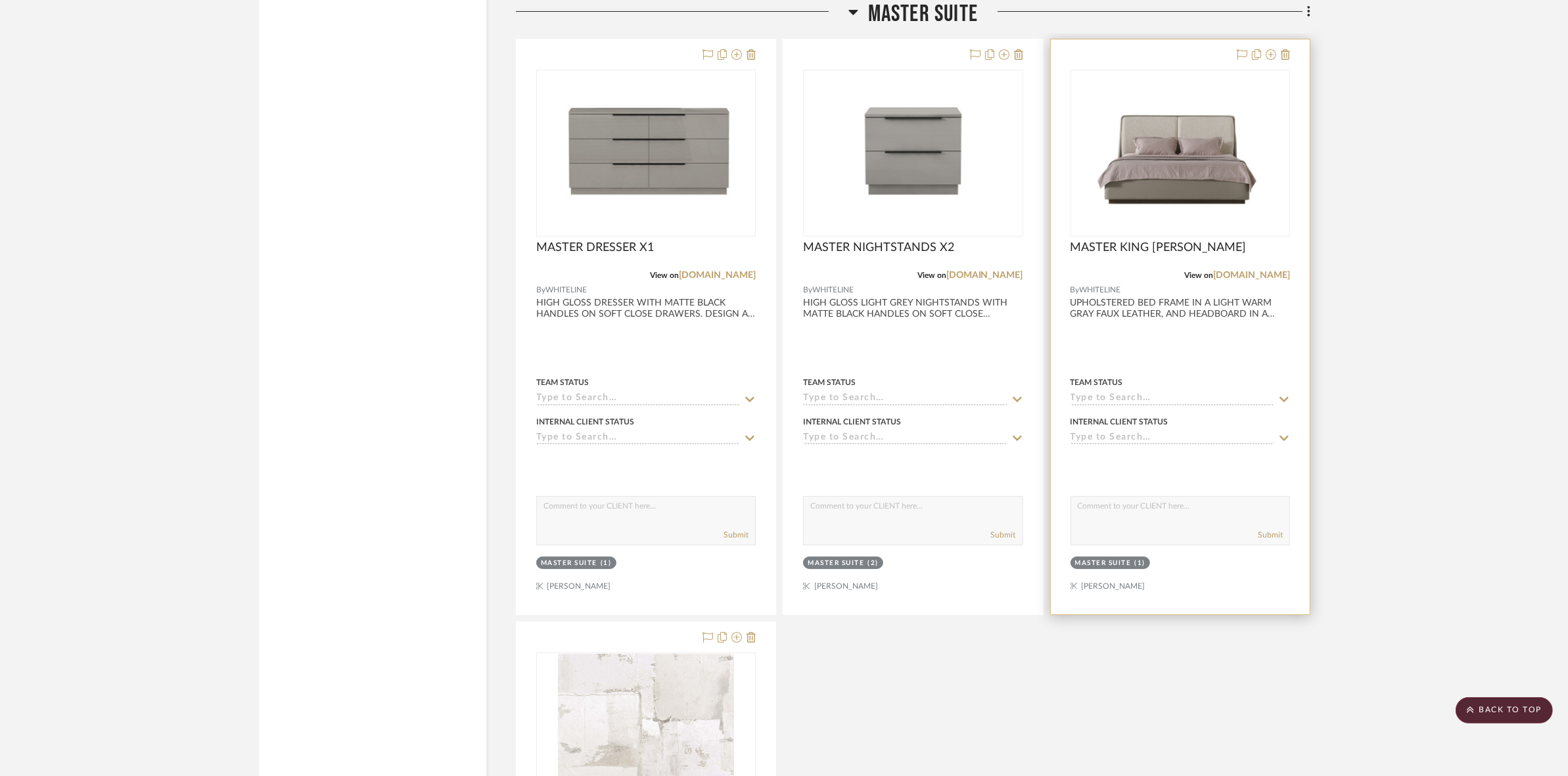
scroll to position [6408, 0]
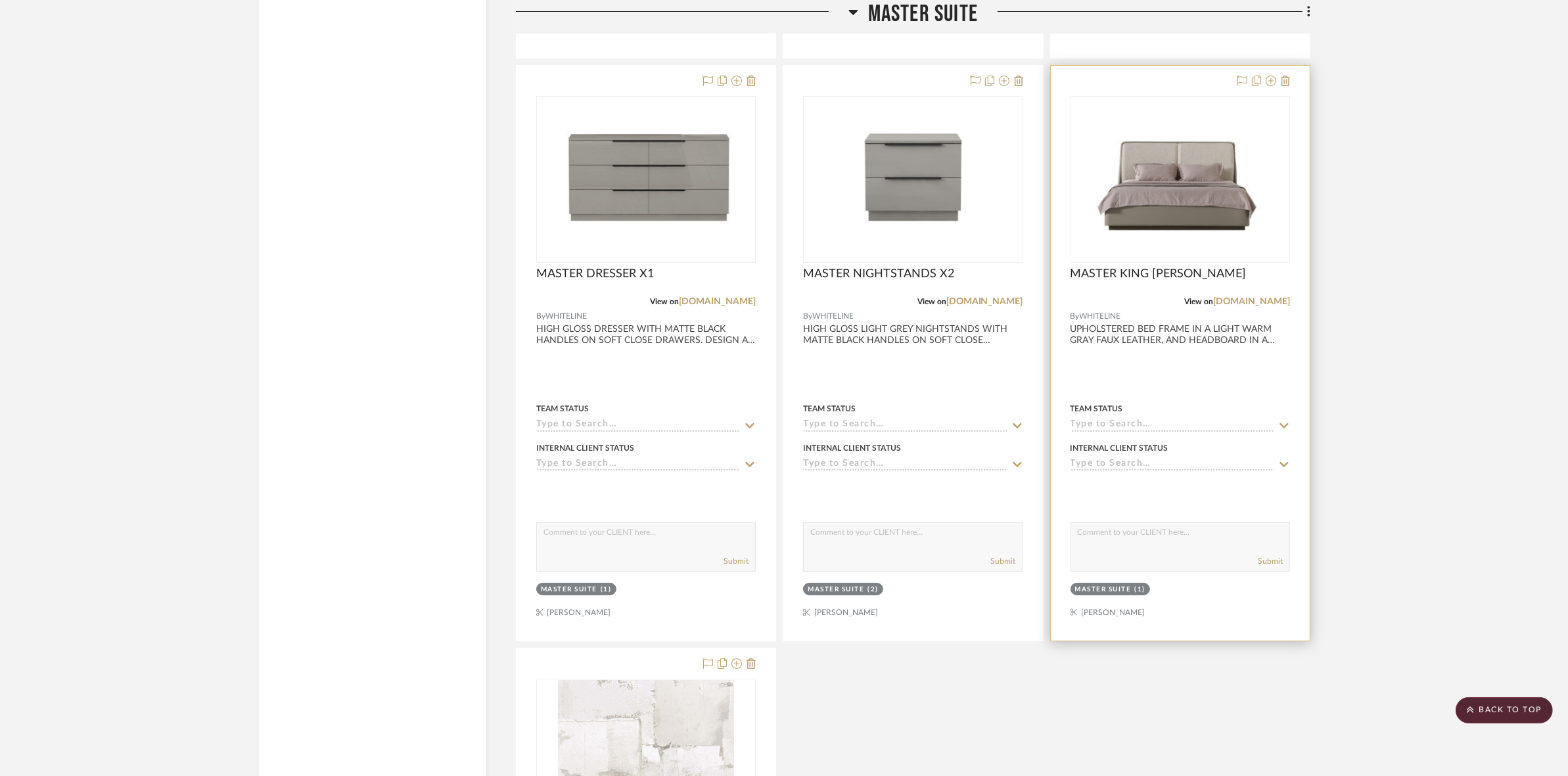
click at [0, 0] on img at bounding box center [0, 0] width 0 height 0
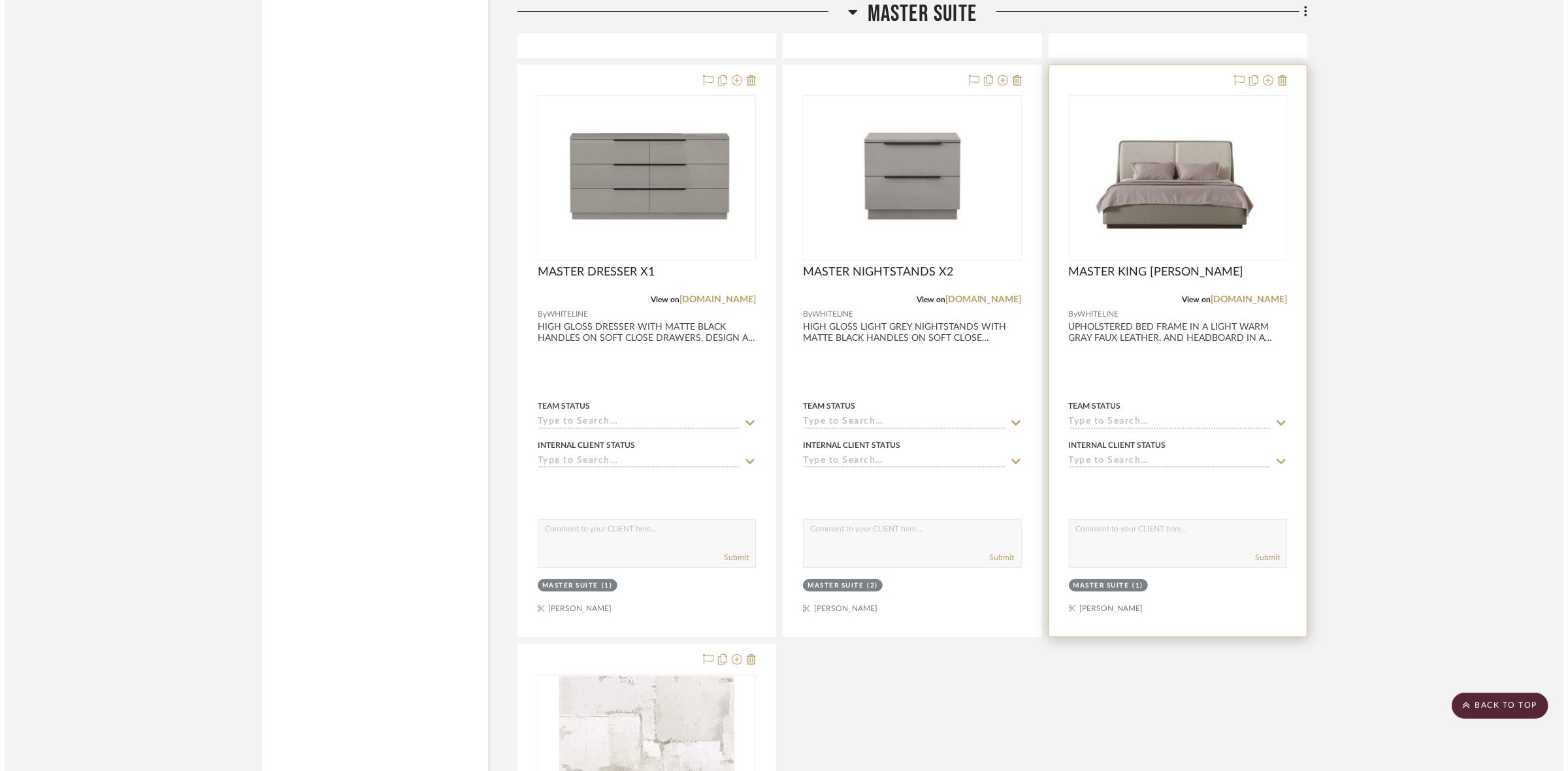
scroll to position [0, 0]
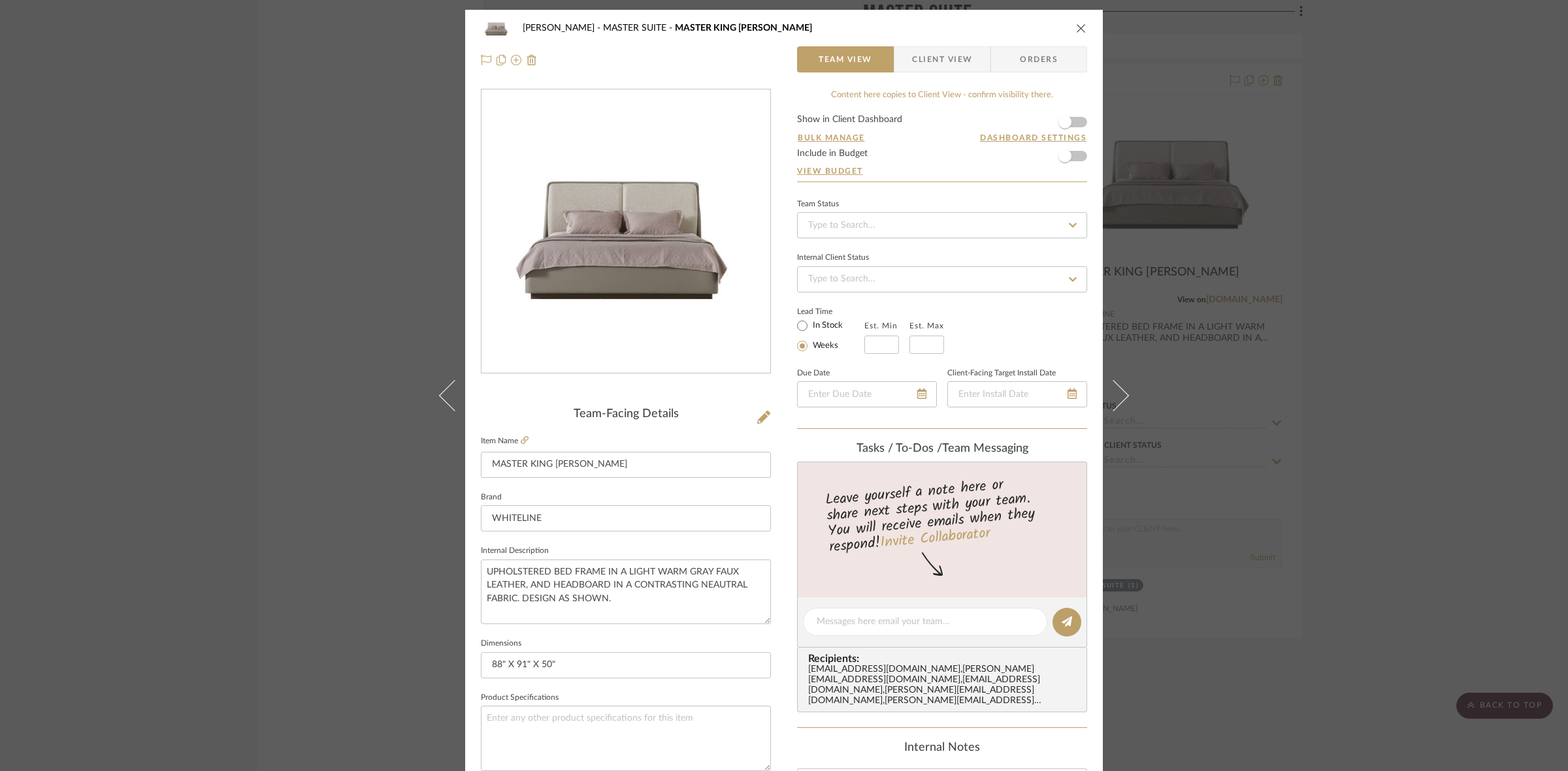
click at [157, 341] on div "CASAMAR - MARIO MASTER SUITE MASTER KING BED Team View Client View Orders Team-…" at bounding box center [784, 385] width 1568 height 771
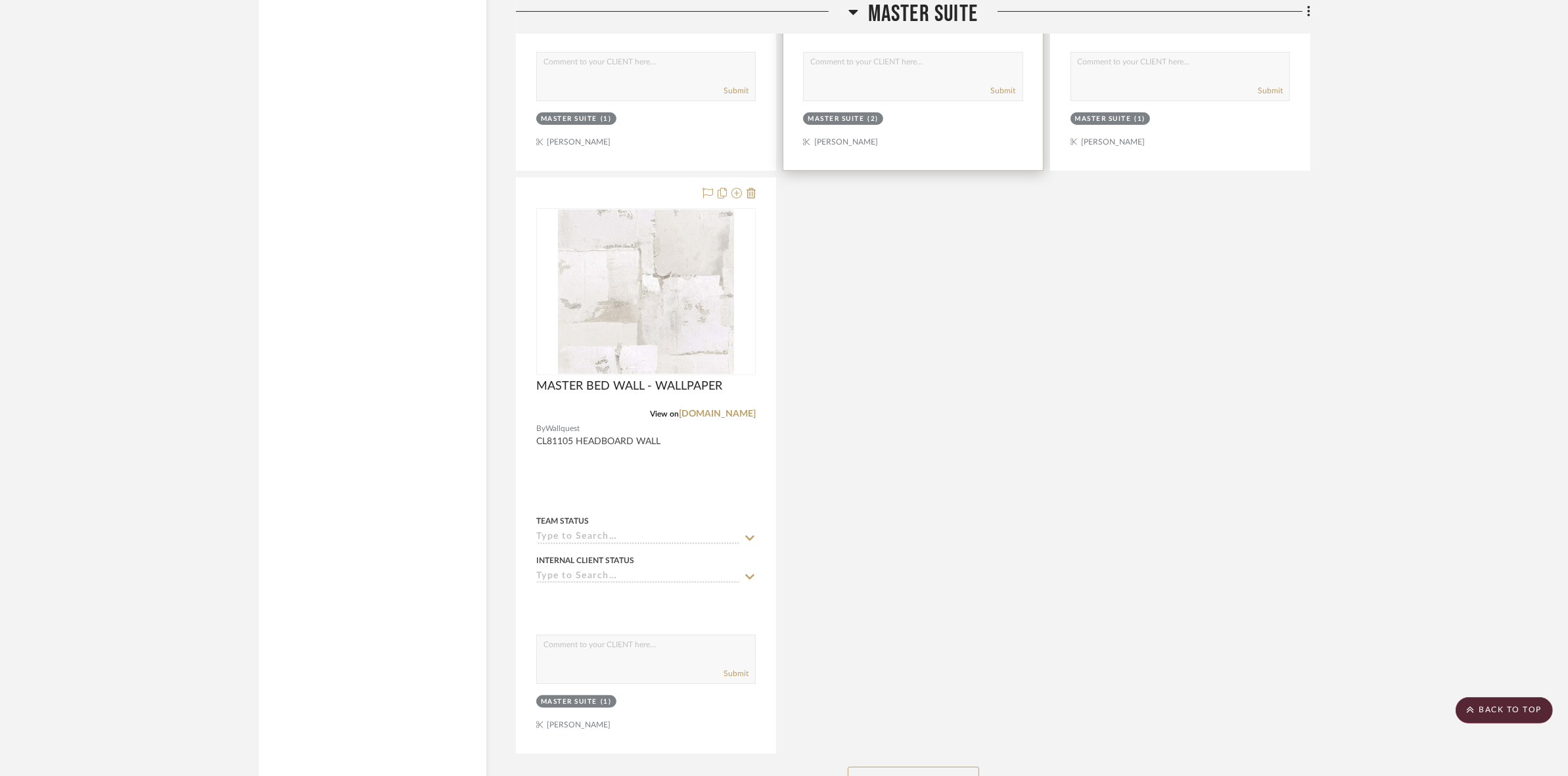
scroll to position [6901, 0]
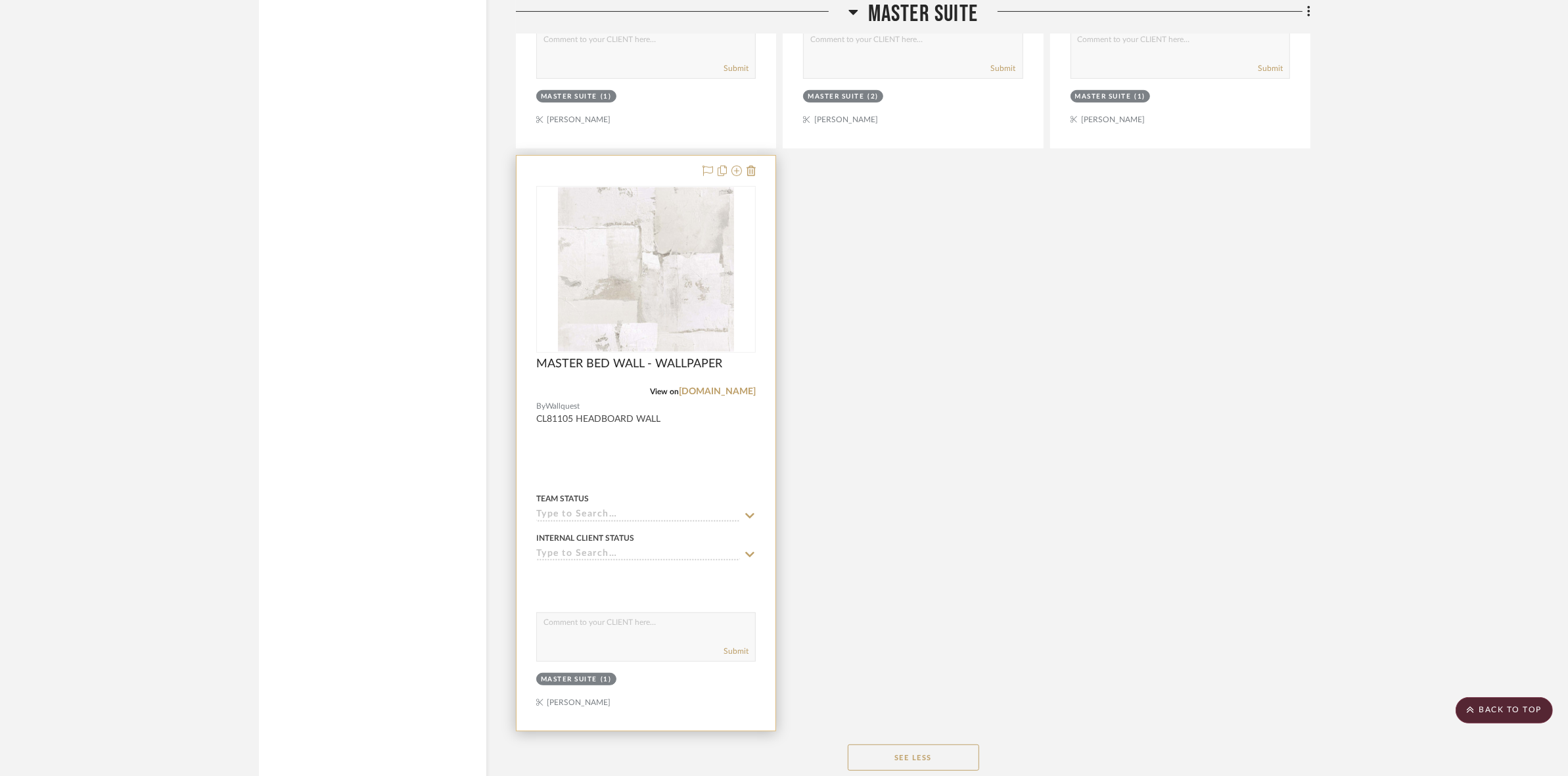
click at [0, 0] on img at bounding box center [0, 0] width 0 height 0
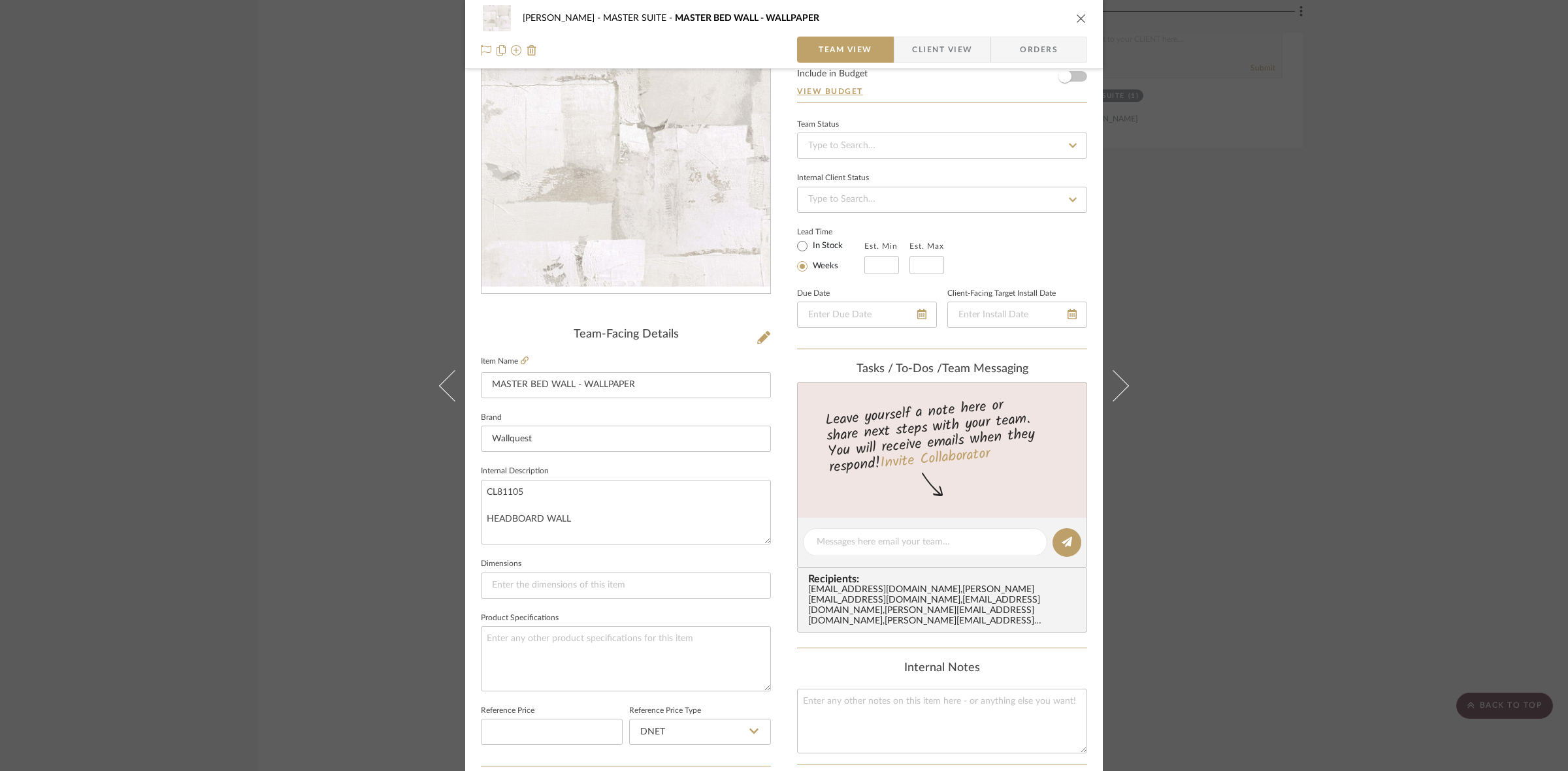
scroll to position [82, 0]
click at [622, 254] on img "0" at bounding box center [625, 151] width 289 height 269
drag, startPoint x: 707, startPoint y: 297, endPoint x: 564, endPoint y: 254, distance: 149.3
click at [521, 359] on icon at bounding box center [525, 358] width 8 height 8
drag, startPoint x: 350, startPoint y: 491, endPoint x: 629, endPoint y: 503, distance: 279.3
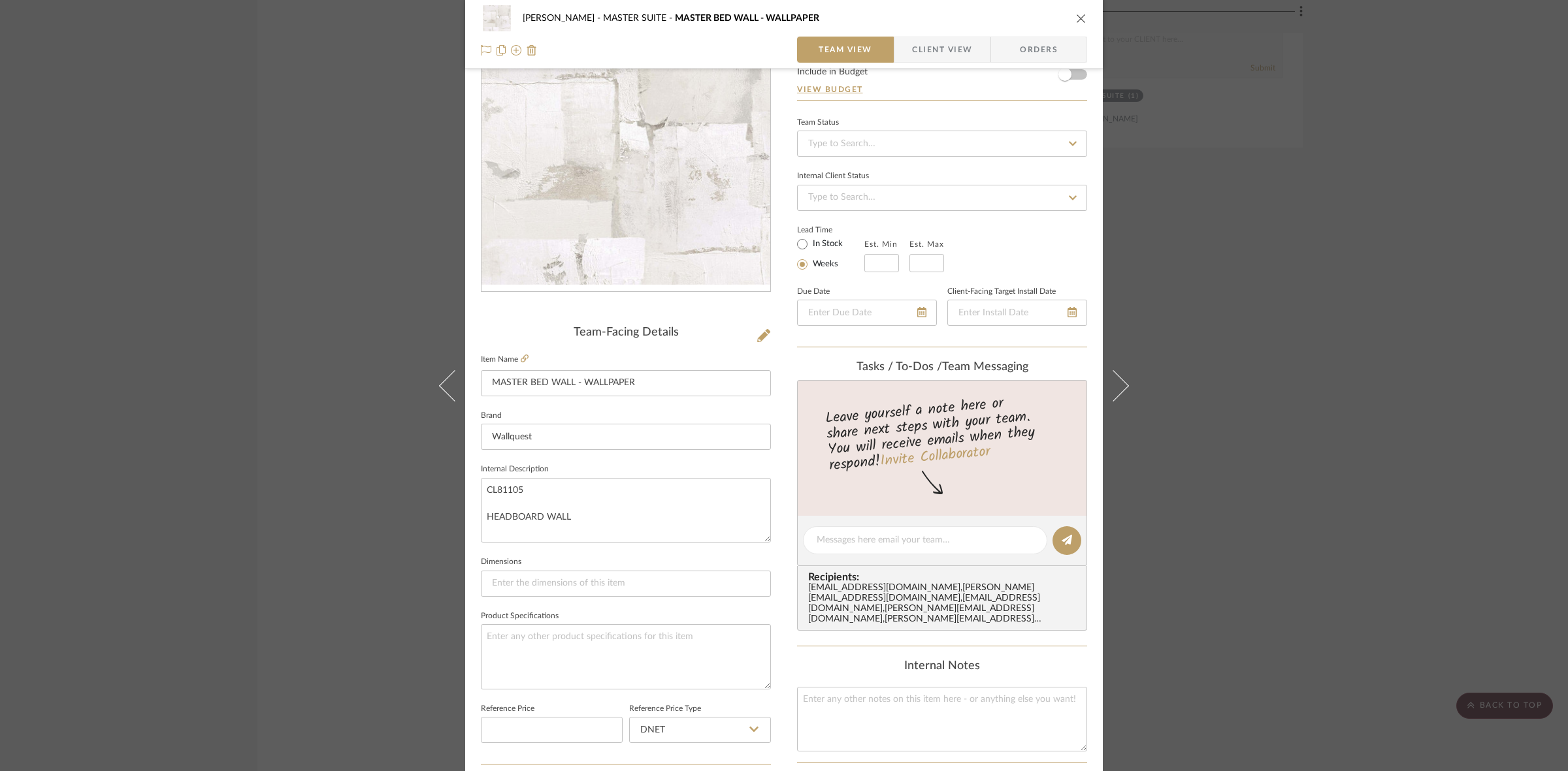
click at [356, 496] on div "CASAMAR - MARIO MASTER SUITE MASTER BED WALL - WALLPAPER Team View Client View …" at bounding box center [784, 385] width 1568 height 771
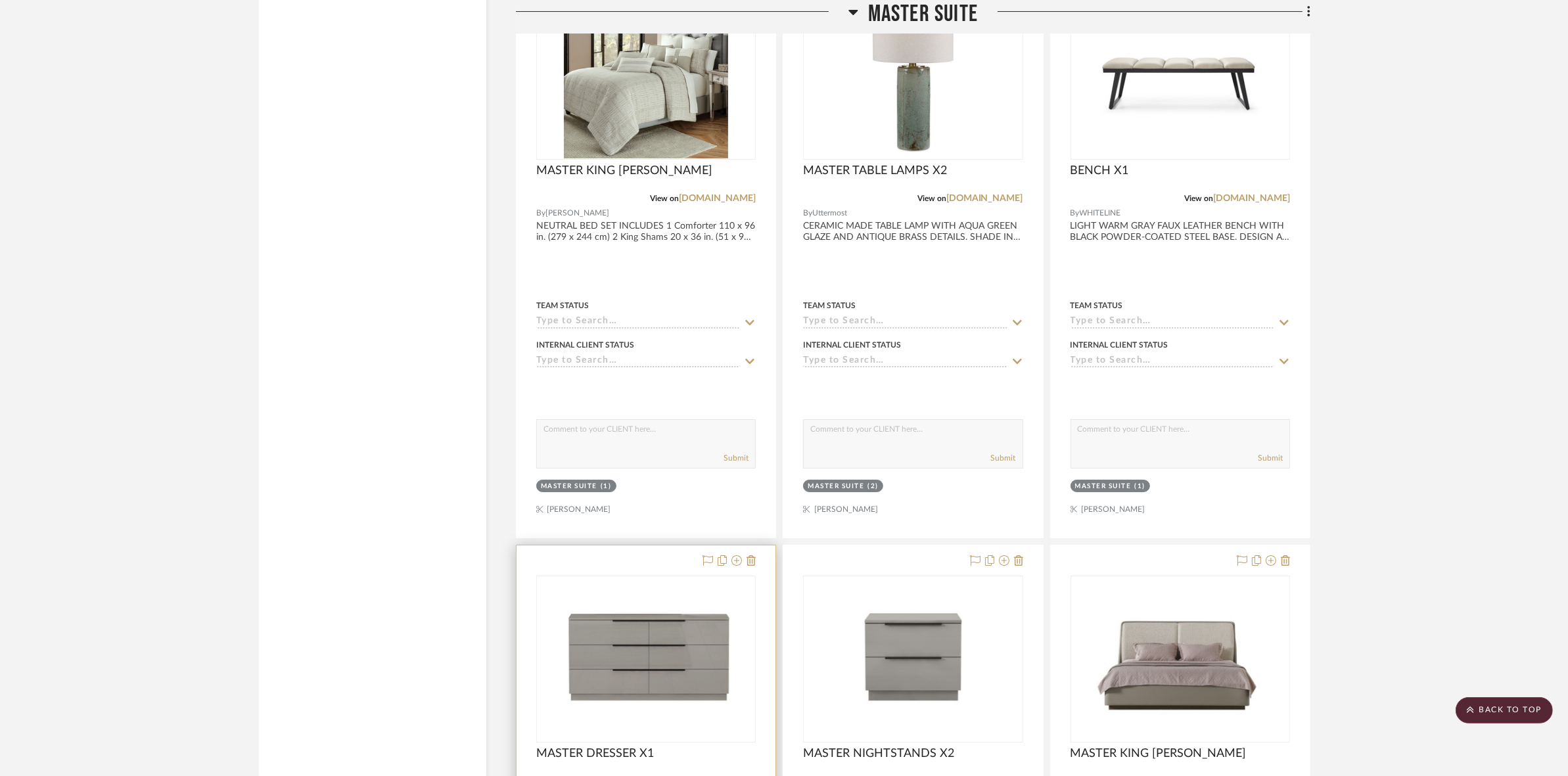
scroll to position [5915, 0]
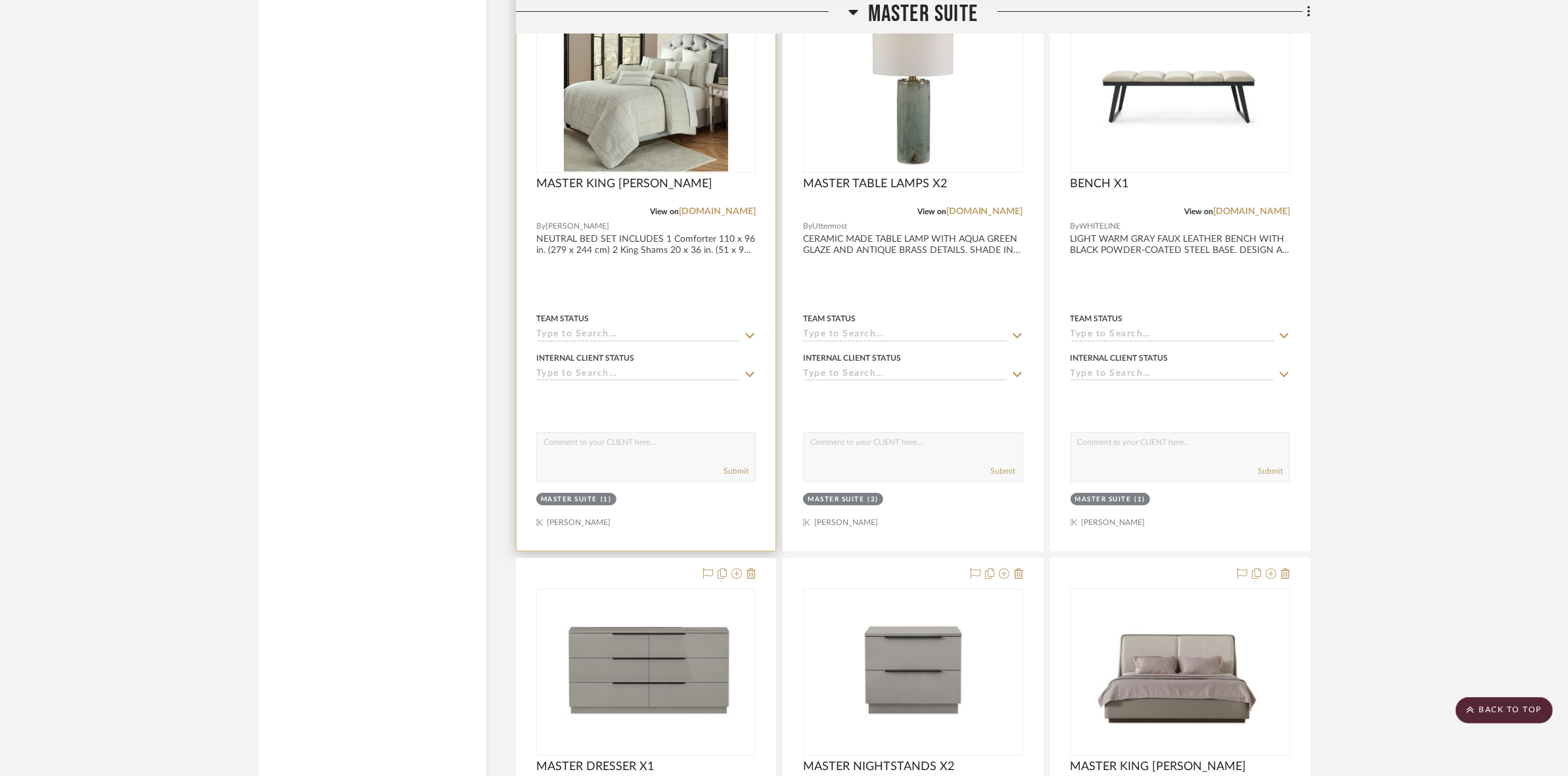
click at [632, 127] on img "0" at bounding box center [646, 89] width 164 height 164
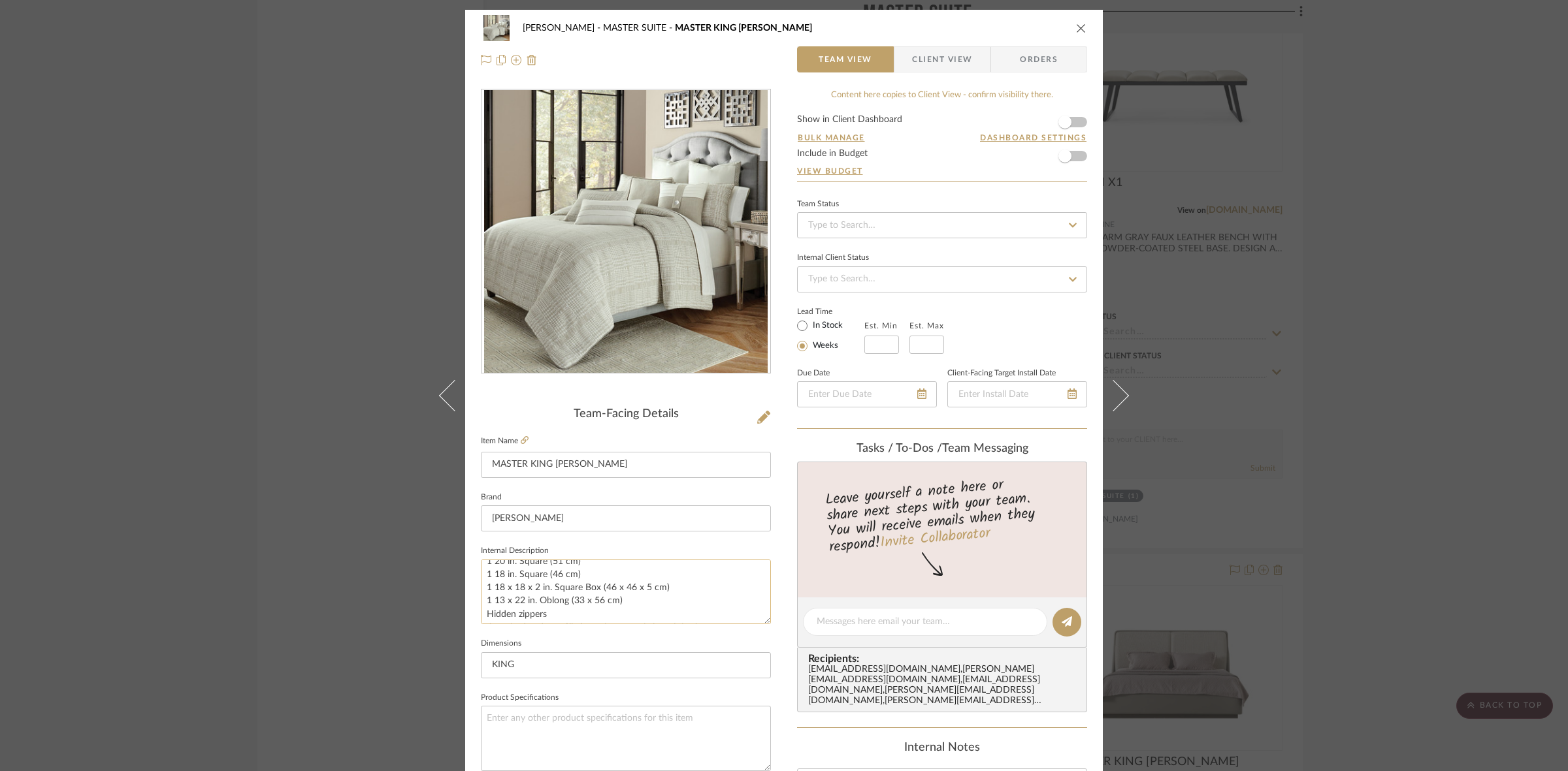
scroll to position [92, 0]
click at [521, 436] on icon at bounding box center [525, 440] width 8 height 8
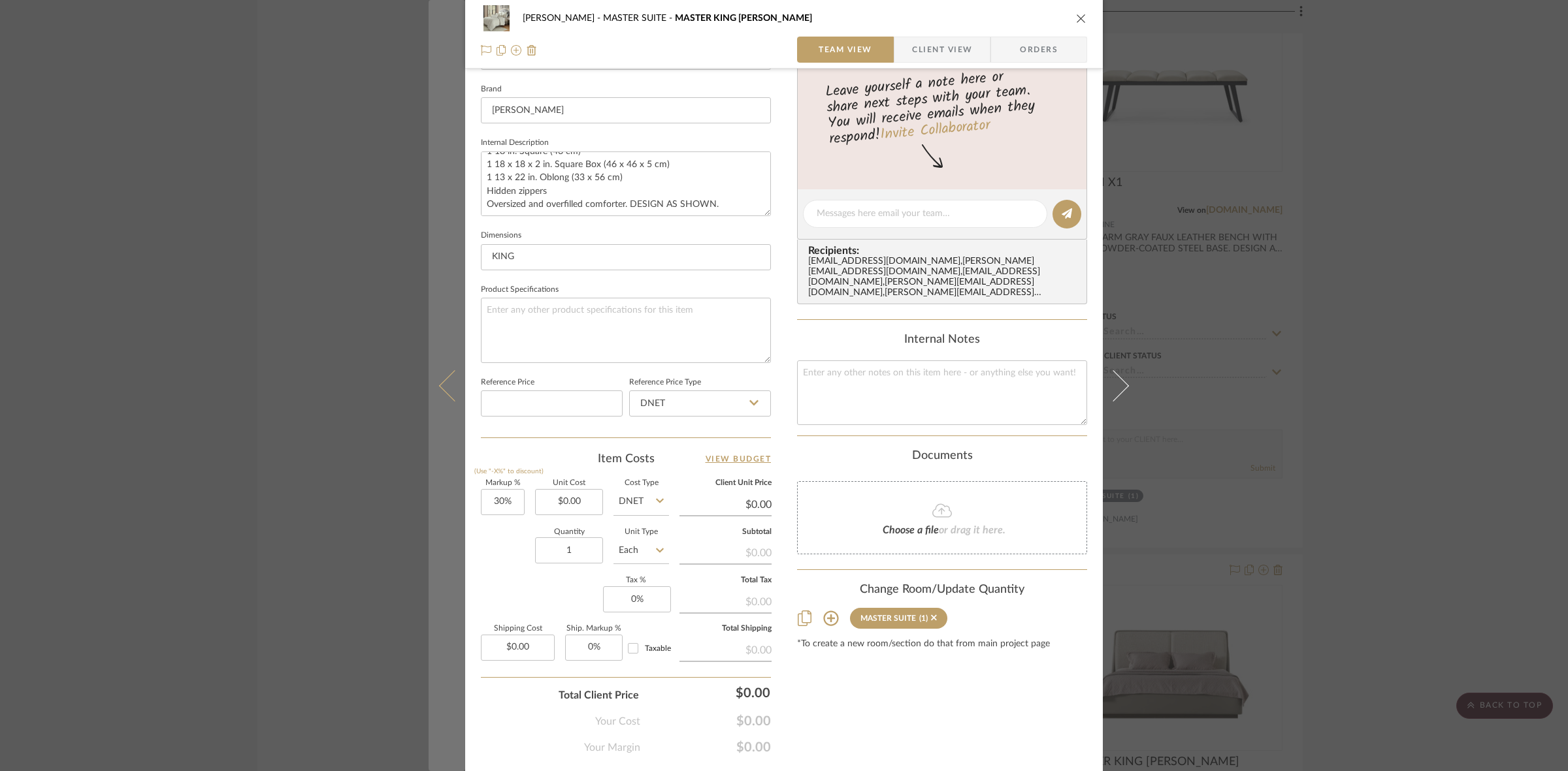
scroll to position [0, 0]
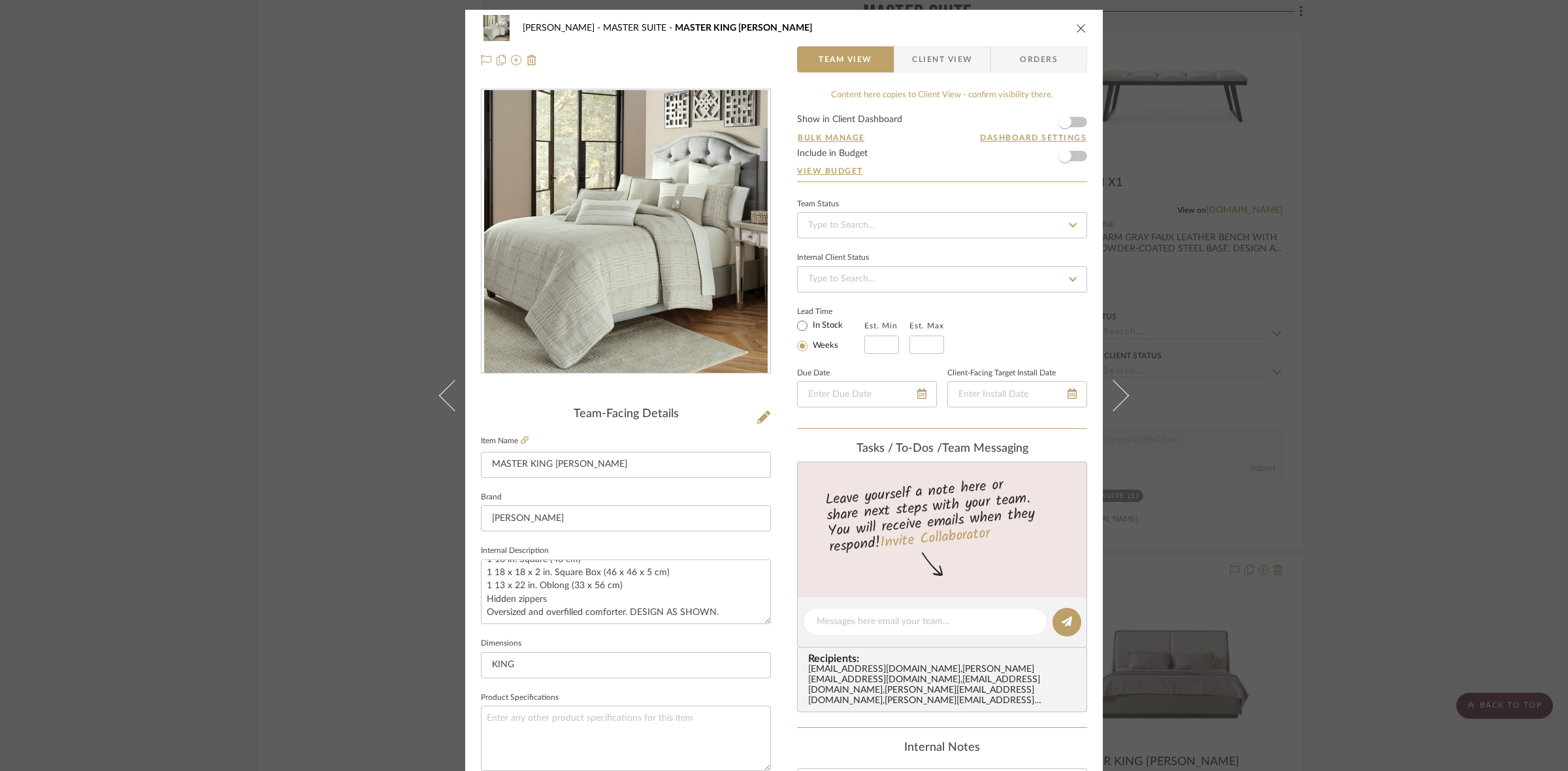
click at [161, 399] on div "CASAMAR - MARIO MASTER SUITE MASTER KING BEDDING Team View Client View Orders T…" at bounding box center [784, 385] width 1568 height 771
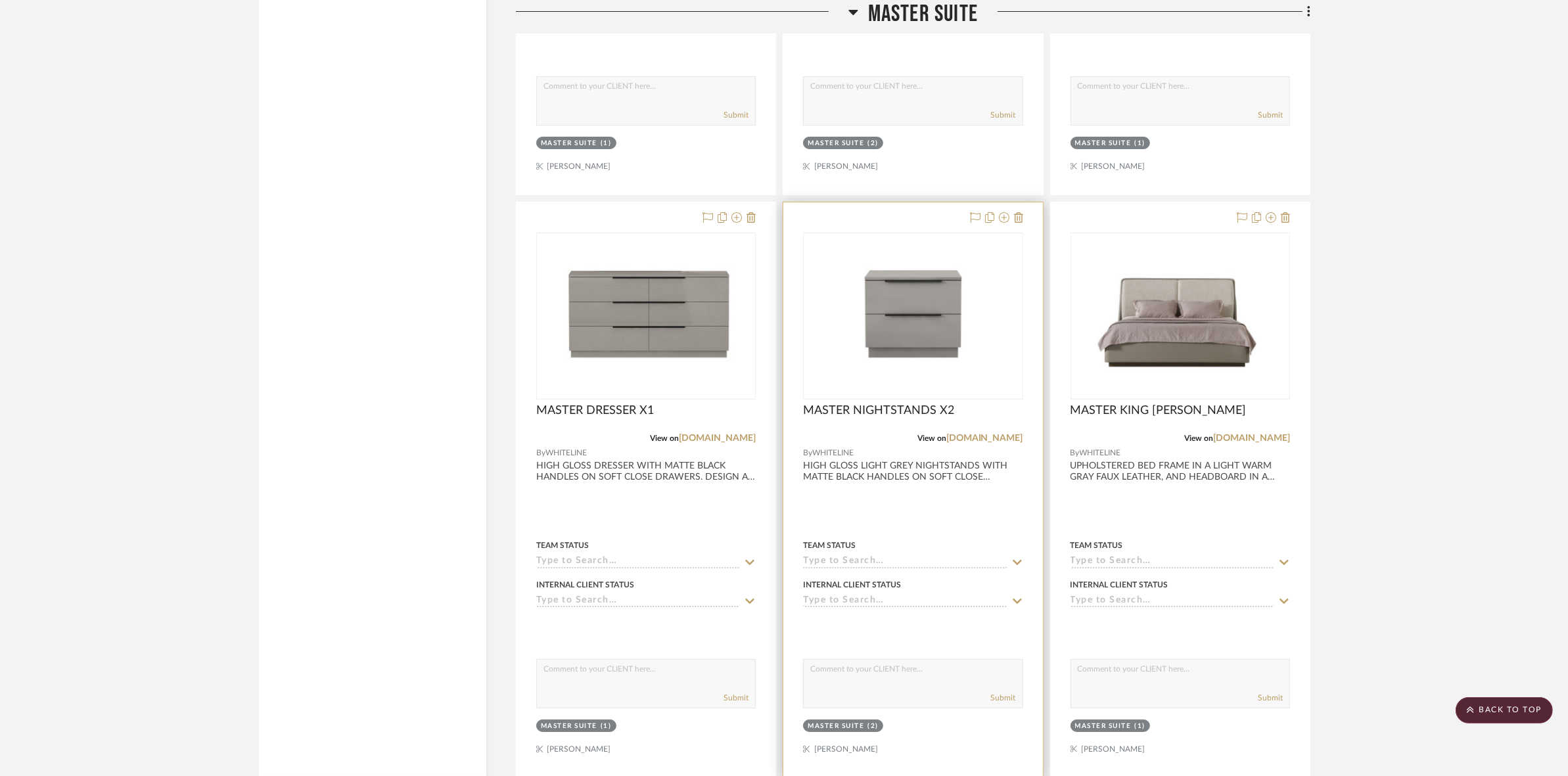
scroll to position [5915, 0]
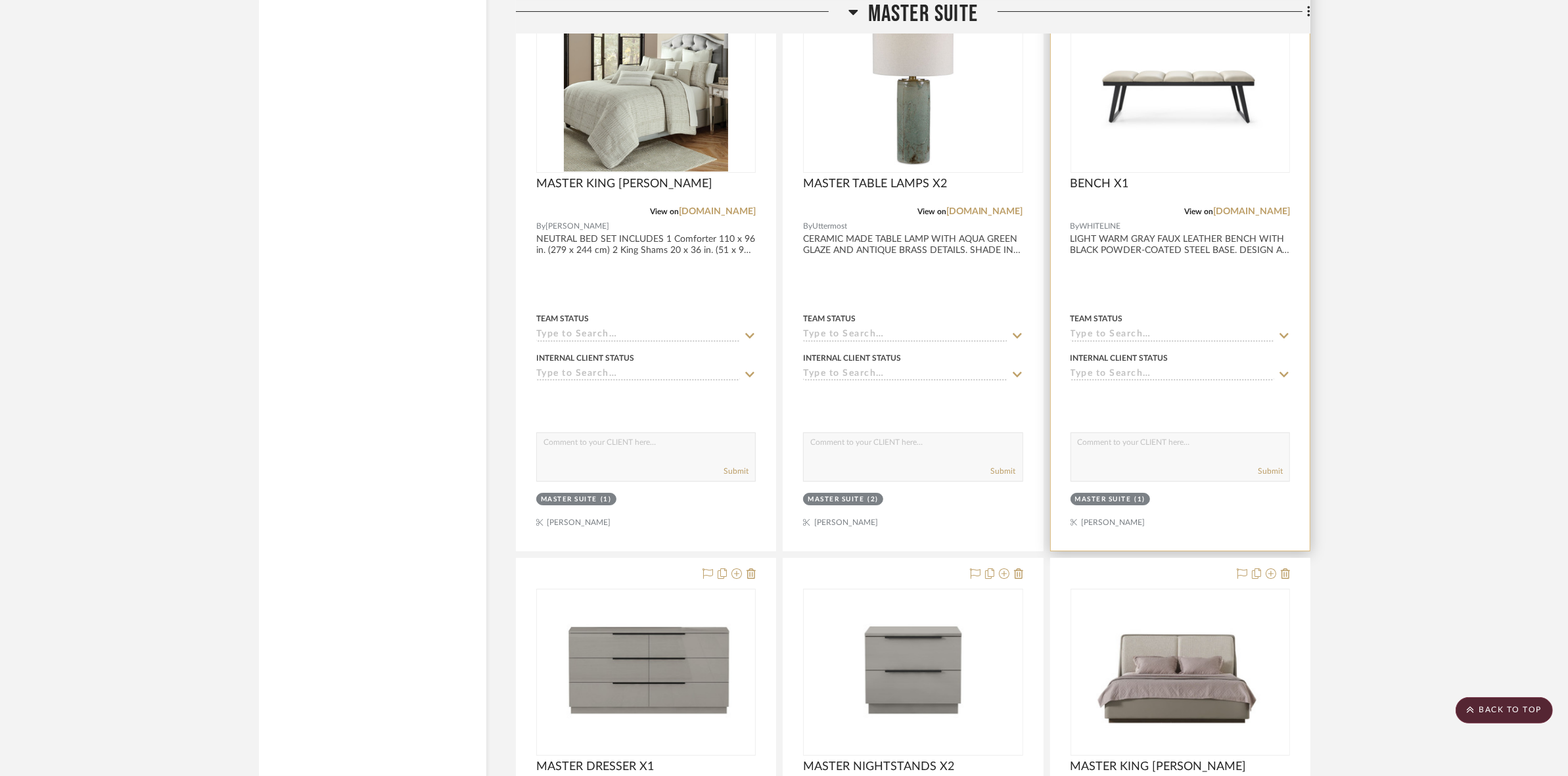
click at [0, 0] on img at bounding box center [0, 0] width 0 height 0
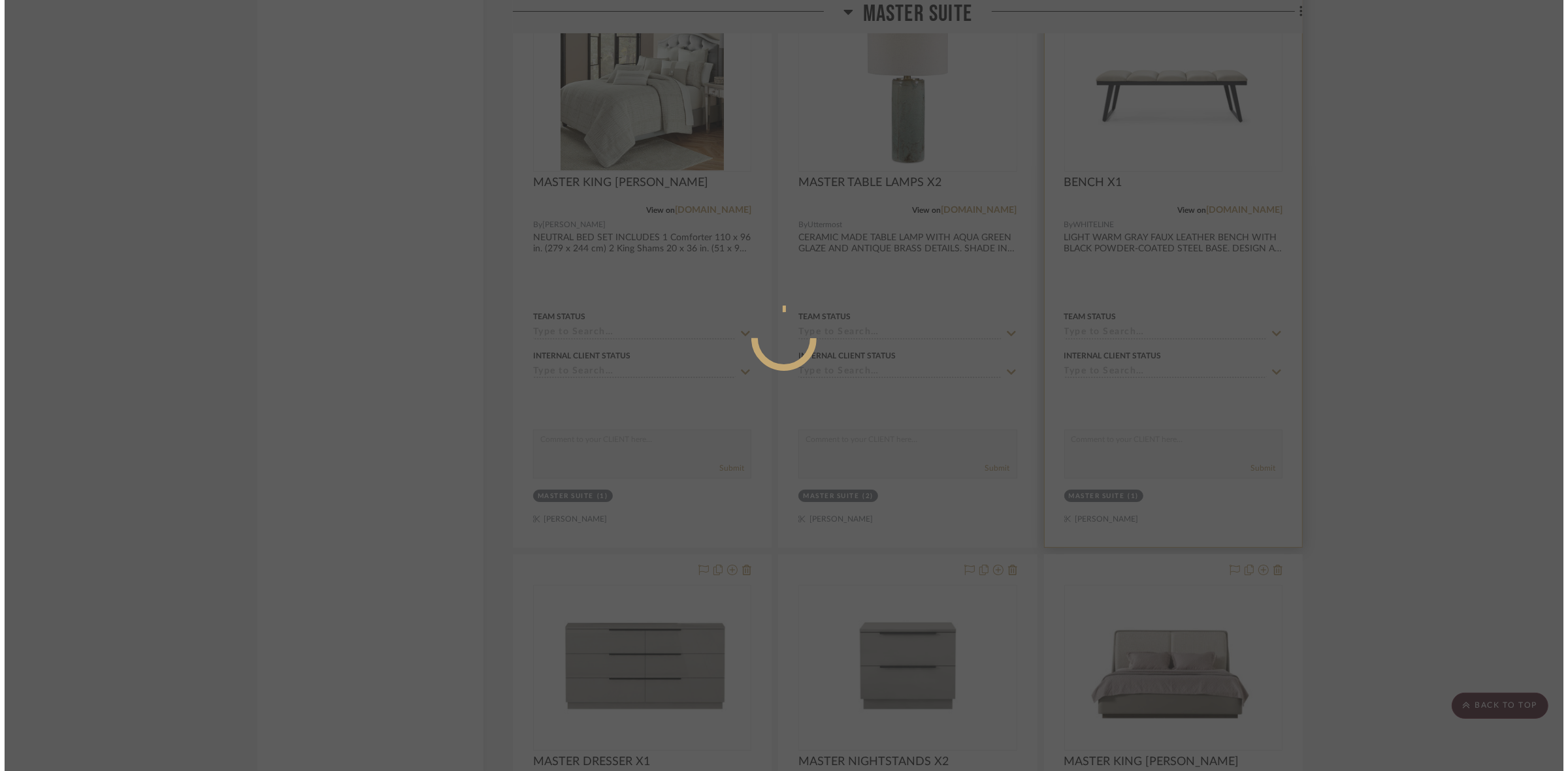
scroll to position [0, 0]
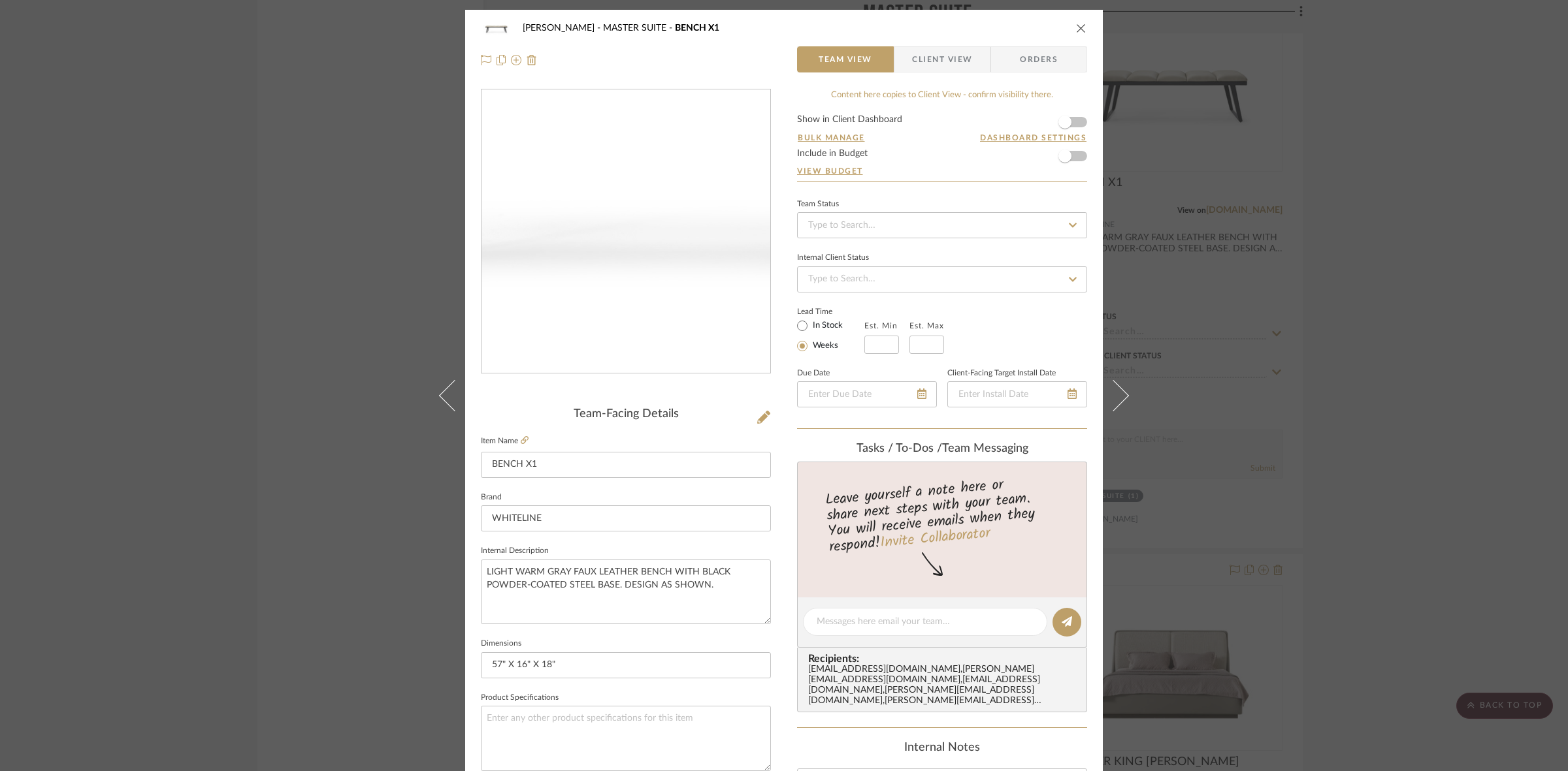
click at [607, 265] on img "0" at bounding box center [625, 231] width 289 height 197
click at [564, 273] on img "0" at bounding box center [625, 231] width 289 height 197
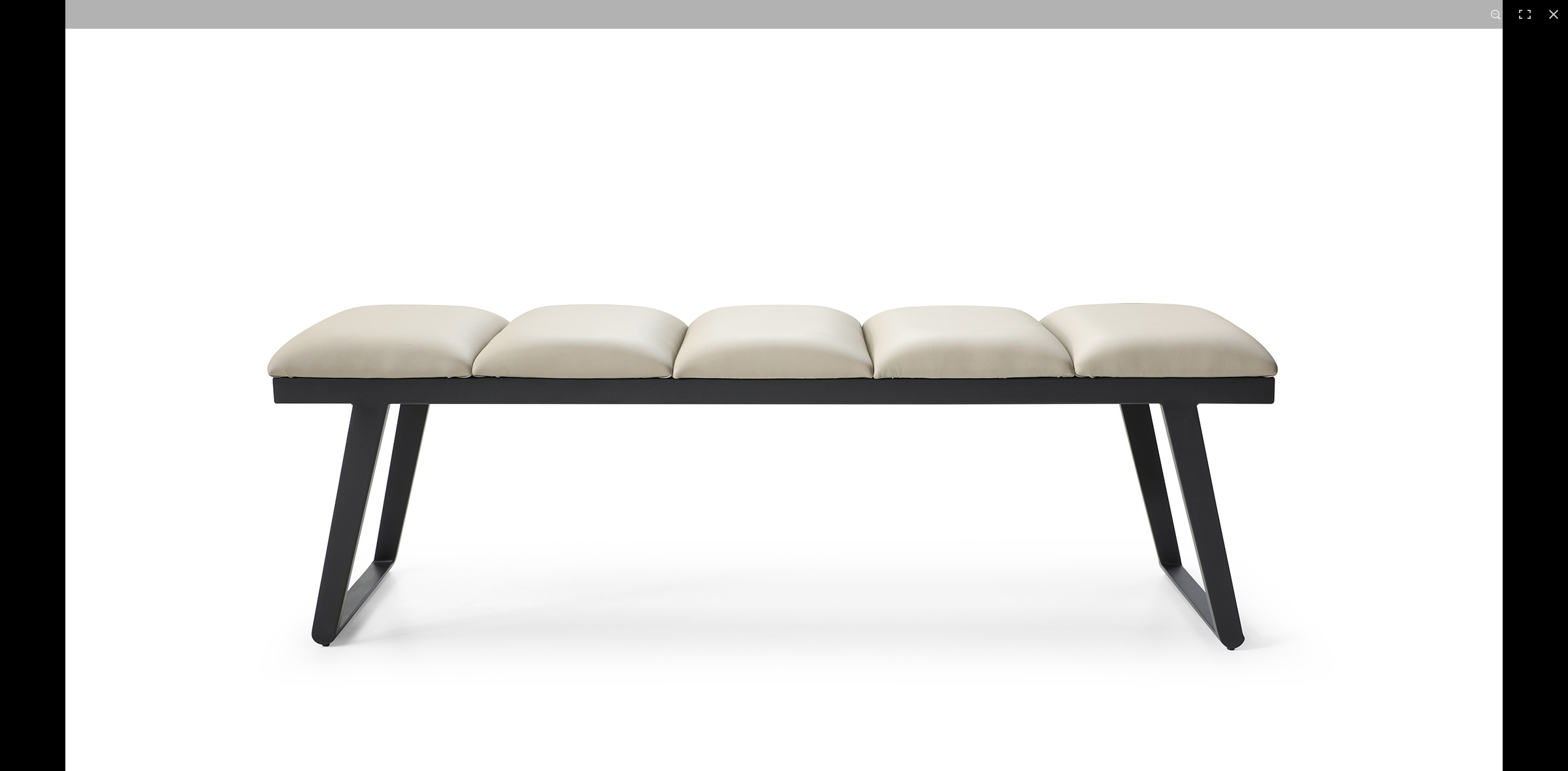
click at [0, 232] on div at bounding box center [784, 385] width 1568 height 771
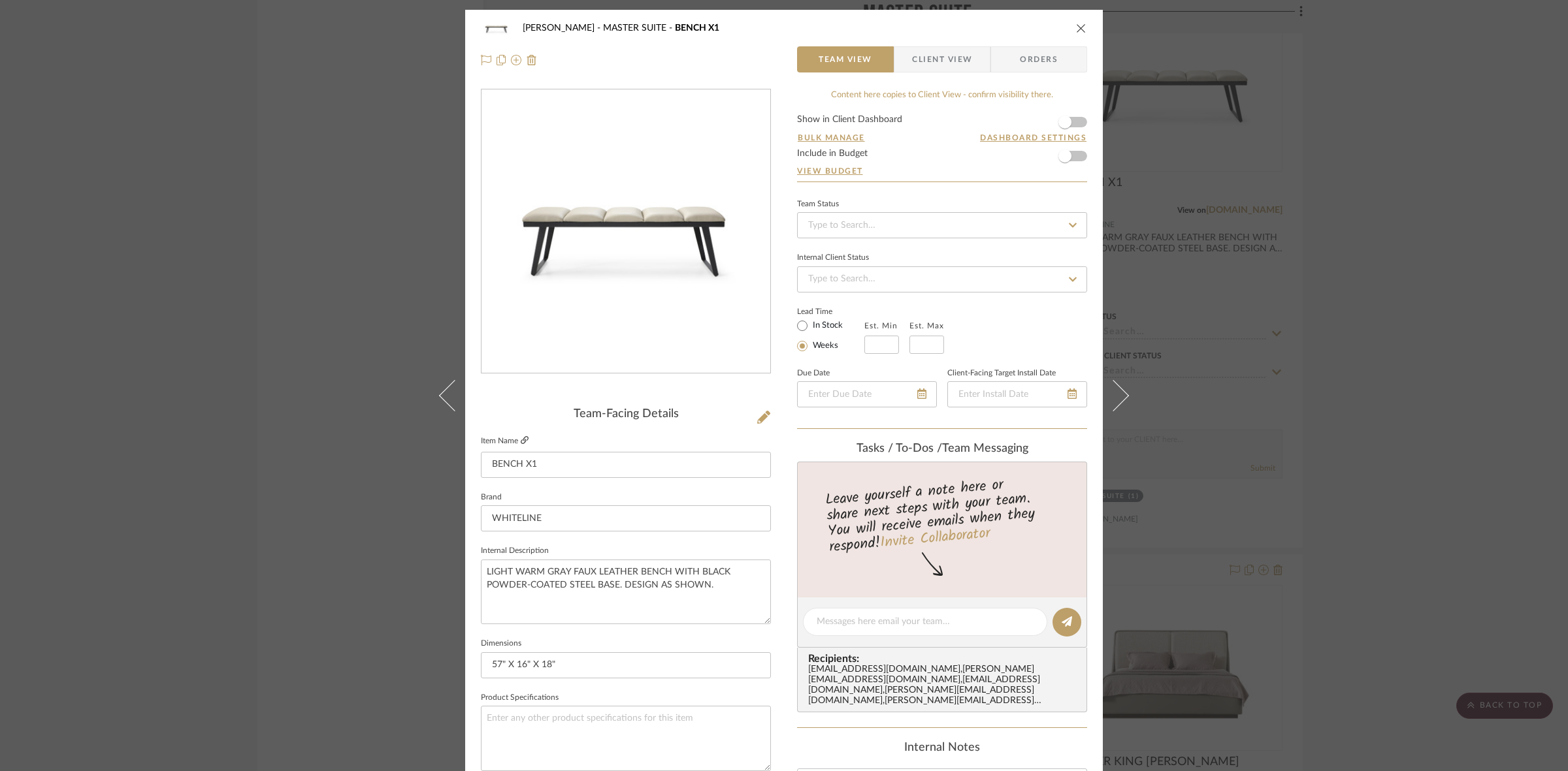
click at [521, 439] on icon at bounding box center [525, 440] width 8 height 8
click at [245, 229] on div "CASAMAR - MARIO MASTER SUITE BENCH X1 Team View Client View Orders Team-Facing …" at bounding box center [784, 385] width 1568 height 771
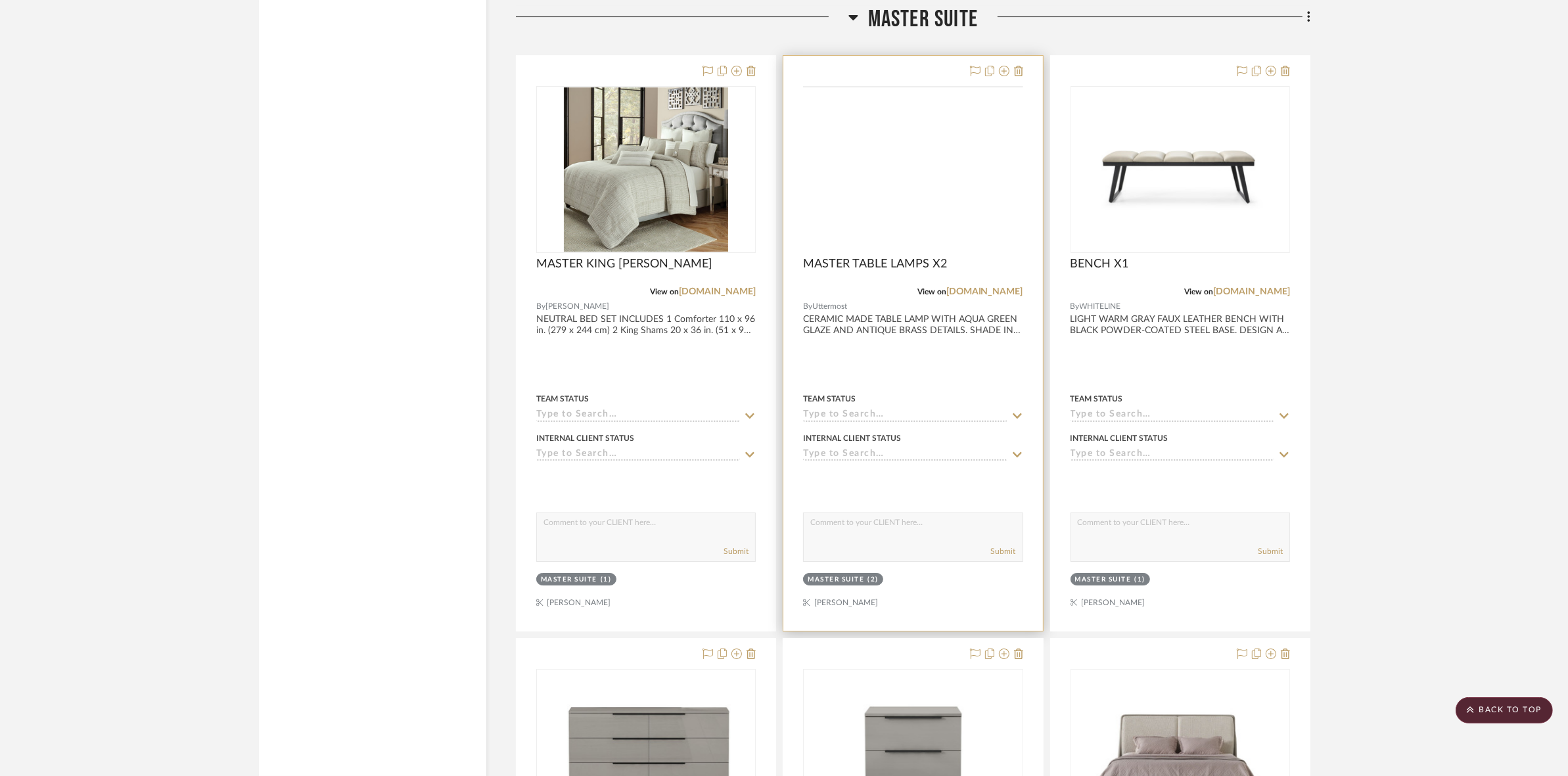
scroll to position [5833, 0]
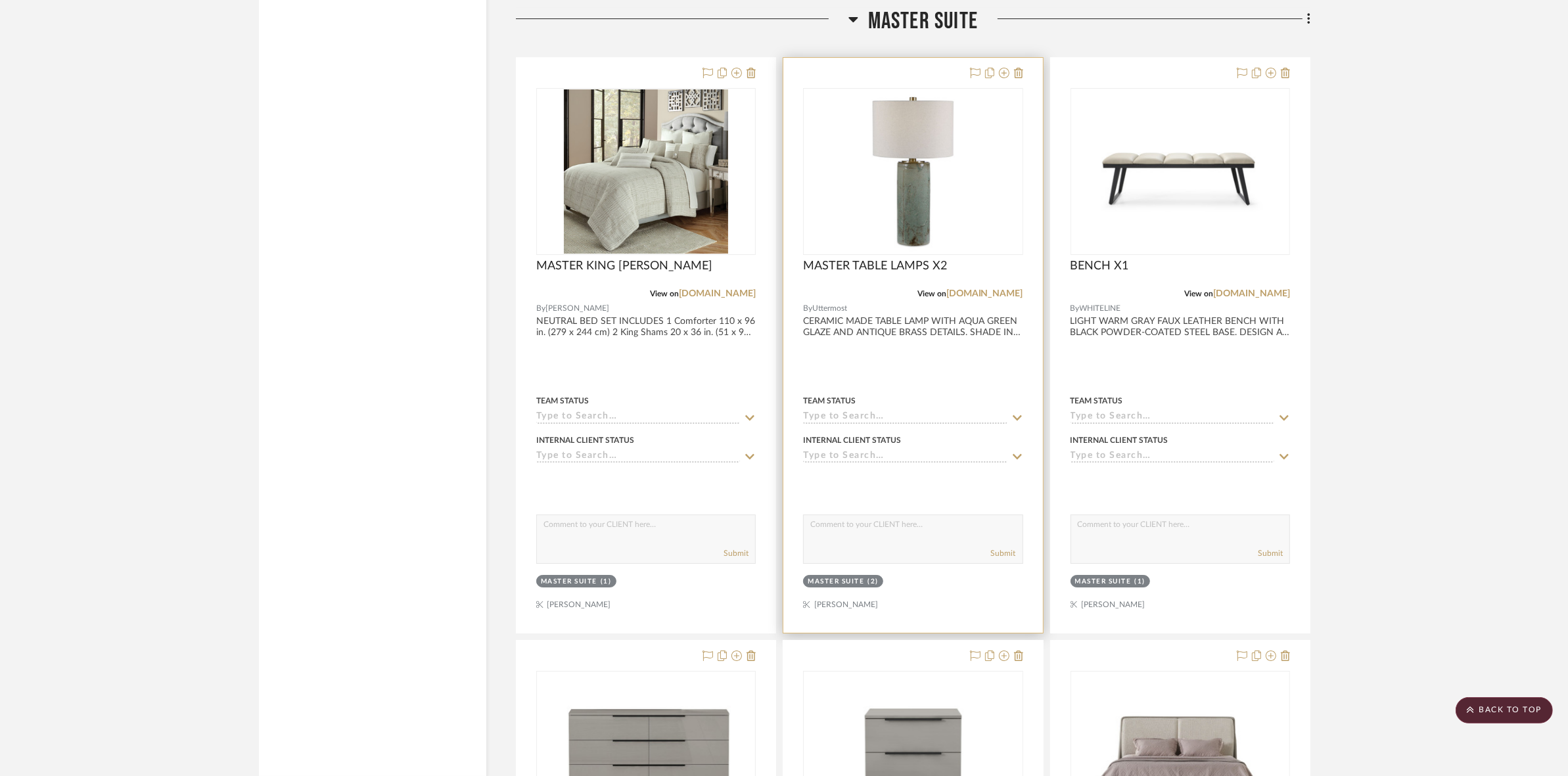
click at [0, 0] on img at bounding box center [0, 0] width 0 height 0
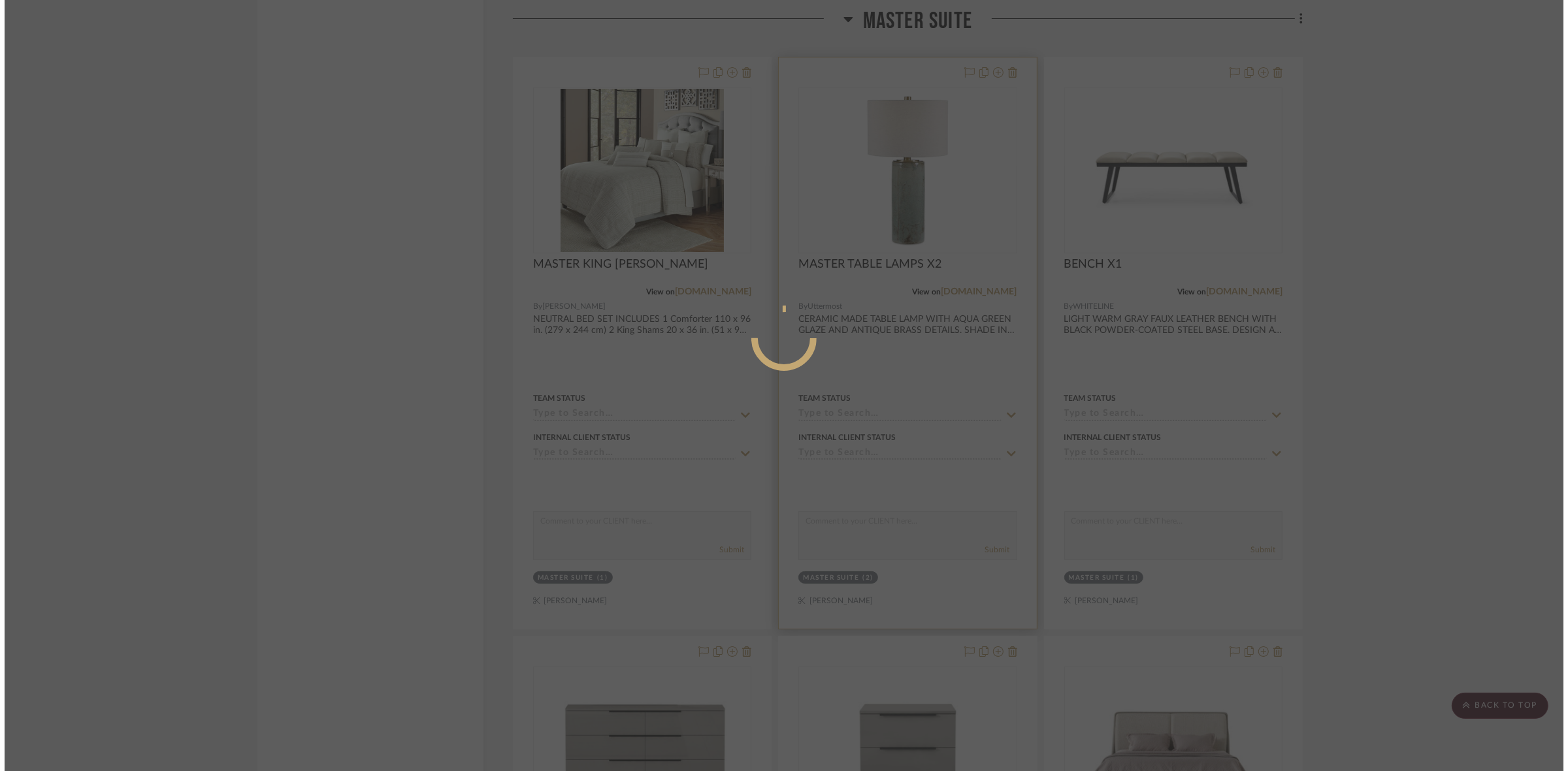
scroll to position [0, 0]
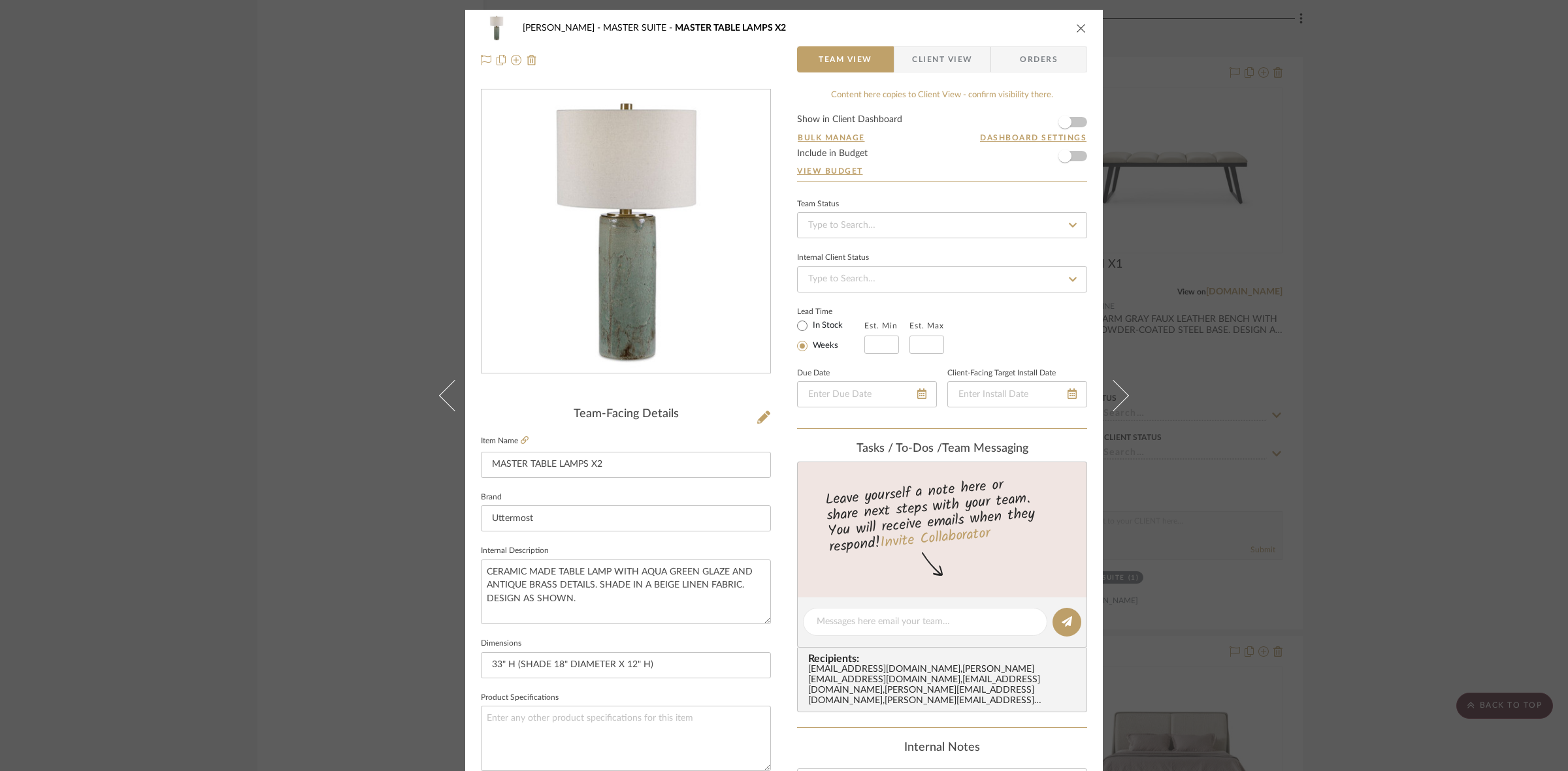
click at [648, 240] on img "0" at bounding box center [626, 232] width 284 height 284
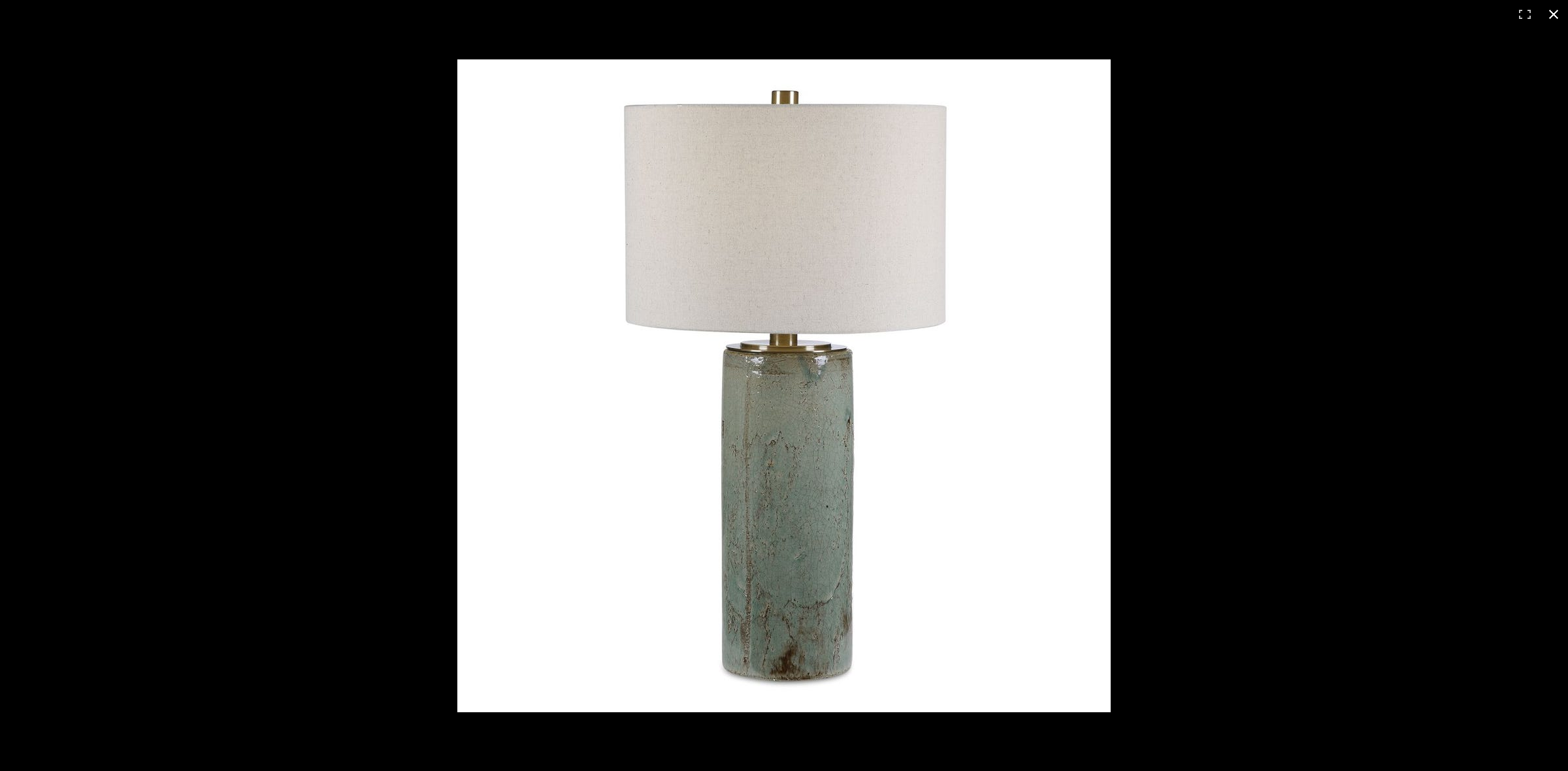
click at [1236, 261] on div at bounding box center [1175, 412] width 1435 height 706
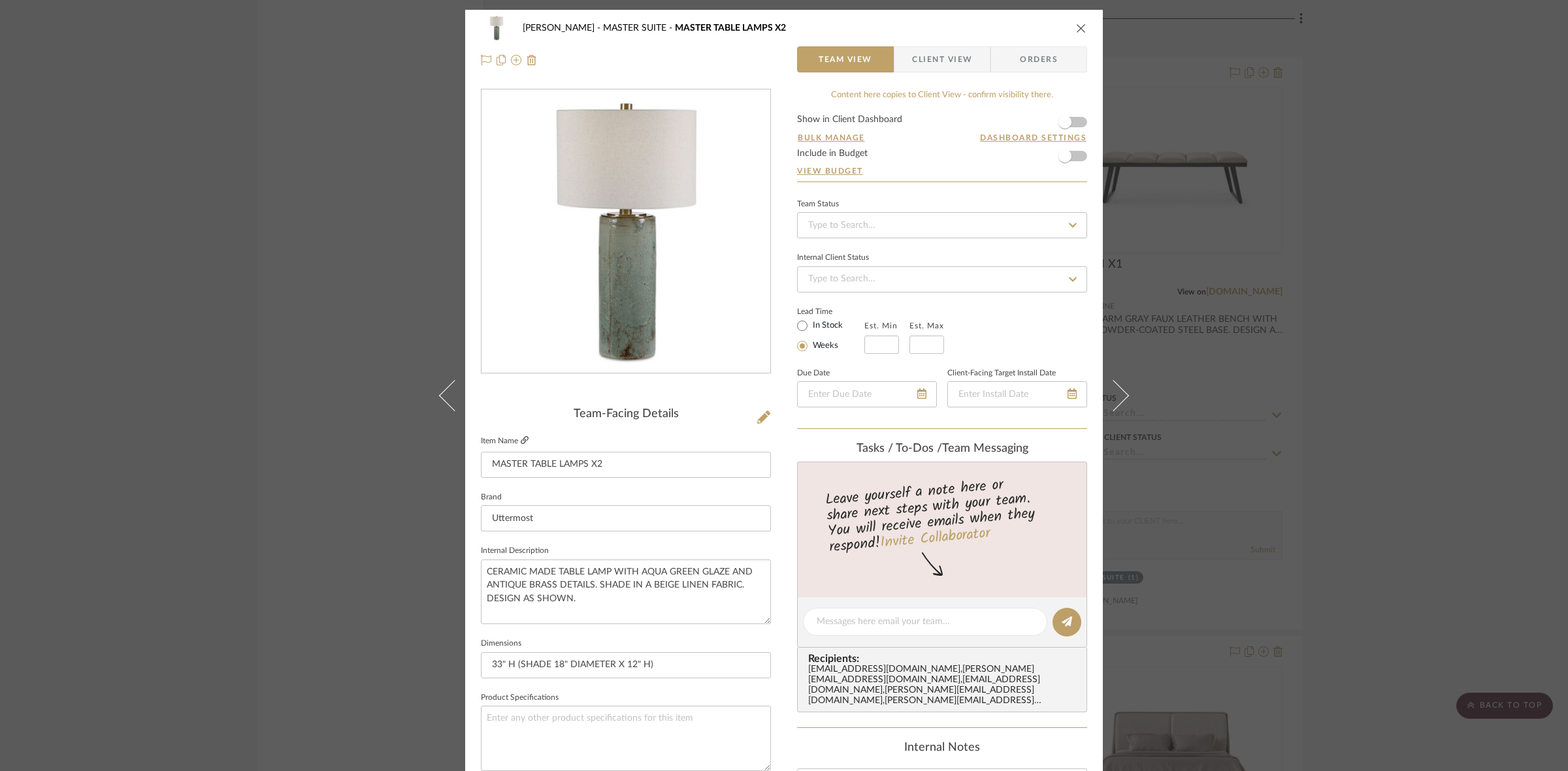
click at [521, 439] on icon at bounding box center [525, 440] width 8 height 8
click at [72, 250] on div "CASAMAR - MARIO MASTER SUITE MASTER TABLE LAMPS X2 Team View Client View Orders…" at bounding box center [784, 385] width 1568 height 771
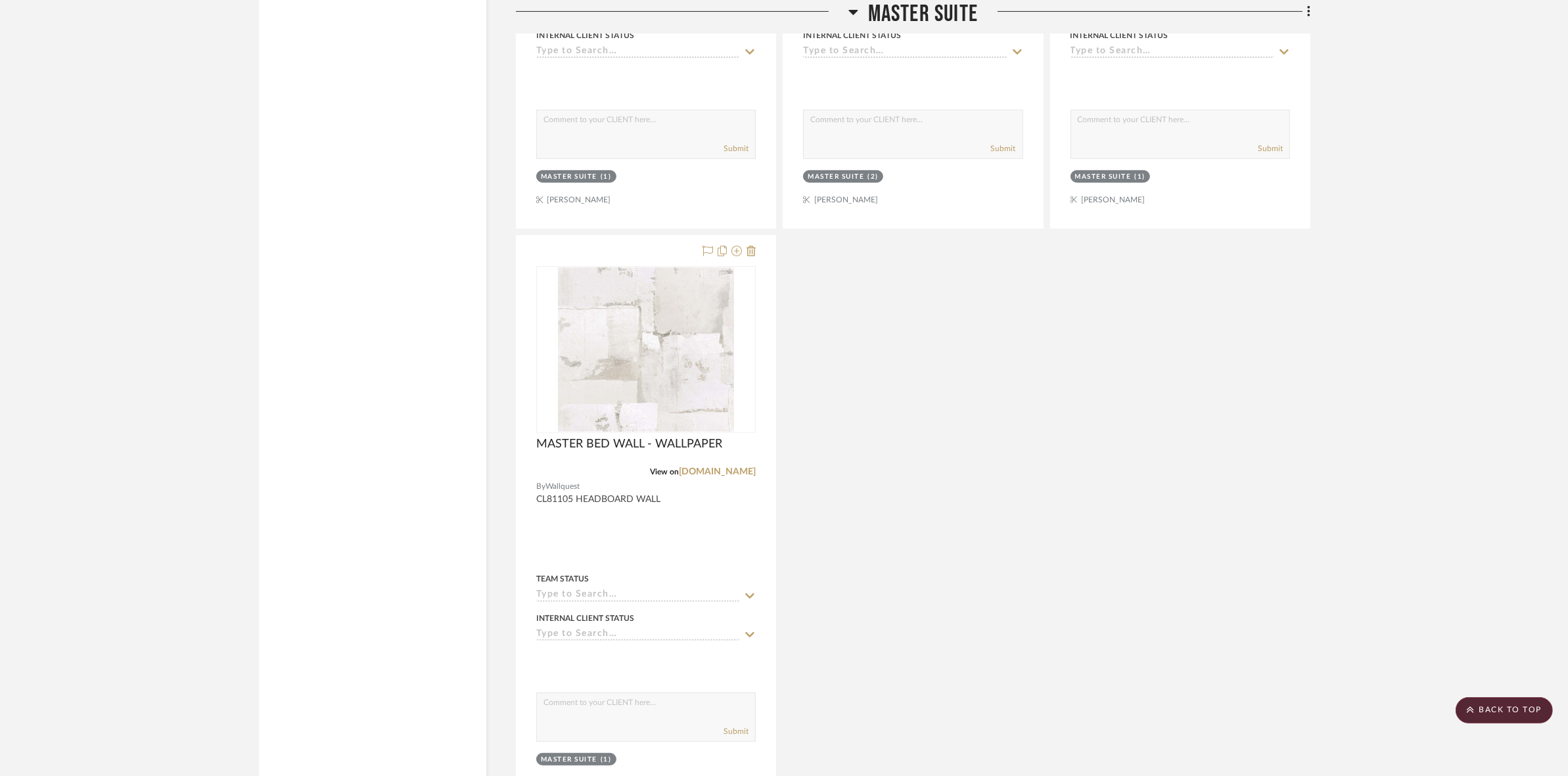
scroll to position [6901, 0]
